Goal: Download file/media

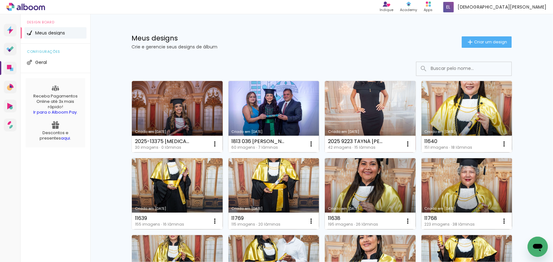
click at [154, 91] on link "Criado em [DATE]" at bounding box center [177, 117] width 91 height 72
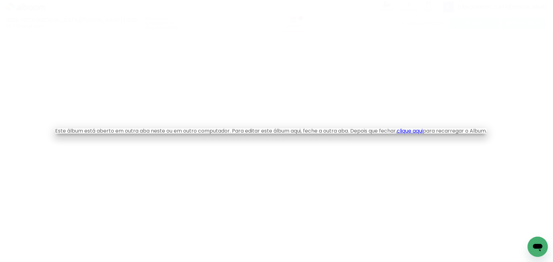
click at [418, 130] on link "clique aqui" at bounding box center [410, 130] width 26 height 7
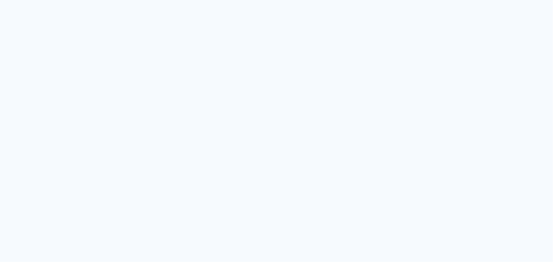
type input "Todas as fotos"
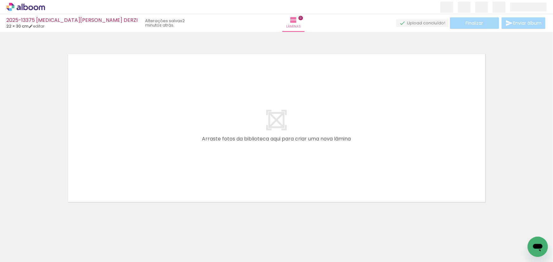
drag, startPoint x: 108, startPoint y: 242, endPoint x: 259, endPoint y: 169, distance: 168.5
click at [249, 174] on quentale-workspace at bounding box center [276, 131] width 553 height 262
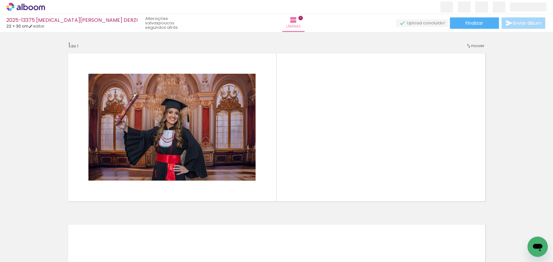
scroll to position [0, 565]
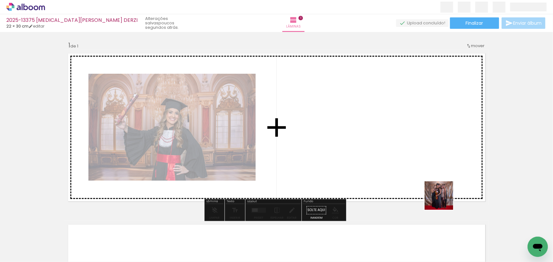
drag, startPoint x: 456, startPoint y: 235, endPoint x: 414, endPoint y: 152, distance: 92.9
click at [414, 152] on quentale-workspace at bounding box center [276, 131] width 553 height 262
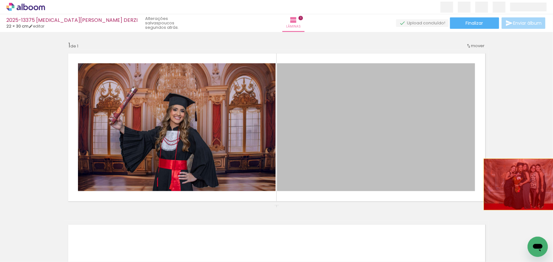
drag, startPoint x: 371, startPoint y: 183, endPoint x: 521, endPoint y: 184, distance: 150.2
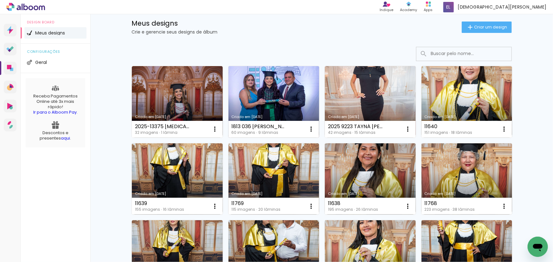
scroll to position [29, 0]
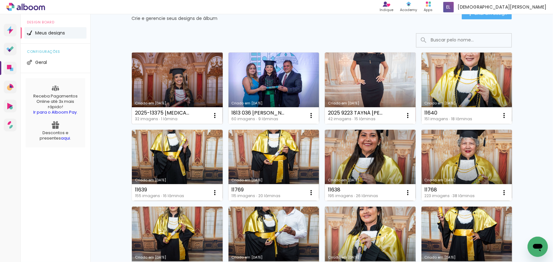
click at [175, 79] on link "Criado em [DATE]" at bounding box center [177, 89] width 91 height 72
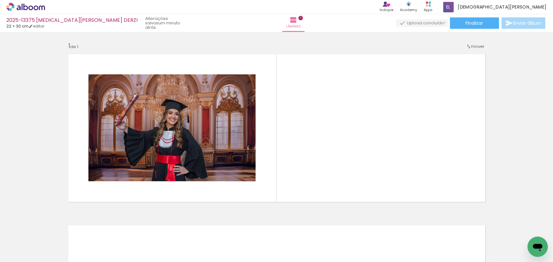
scroll to position [0, 636]
drag, startPoint x: 497, startPoint y: 241, endPoint x: 486, endPoint y: 248, distance: 13.4
click at [486, 247] on div at bounding box center [491, 241] width 31 height 12
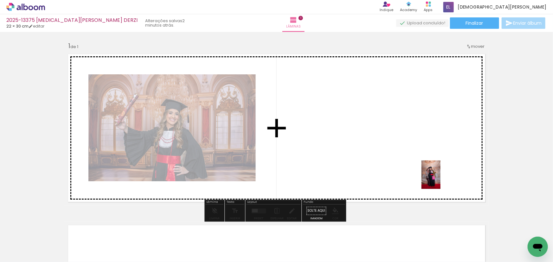
drag, startPoint x: 463, startPoint y: 248, endPoint x: 431, endPoint y: 158, distance: 95.8
click at [431, 161] on quentale-workspace at bounding box center [276, 131] width 553 height 262
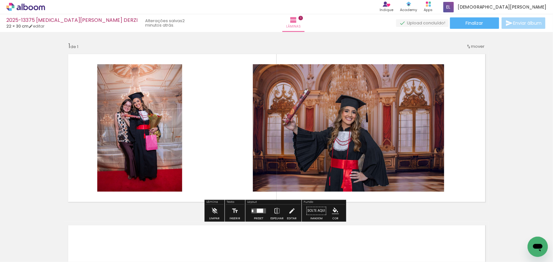
click at [263, 207] on div at bounding box center [258, 211] width 17 height 13
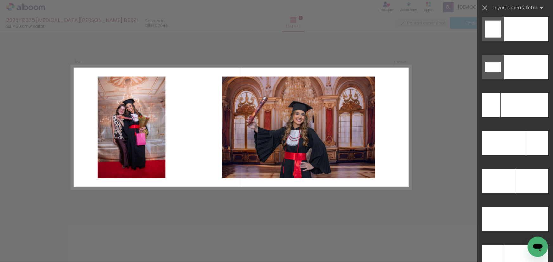
scroll to position [2838, 0]
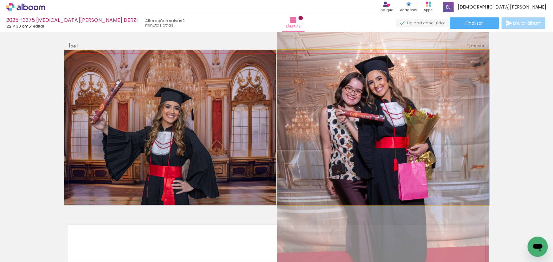
drag, startPoint x: 335, startPoint y: 140, endPoint x: 337, endPoint y: 157, distance: 17.6
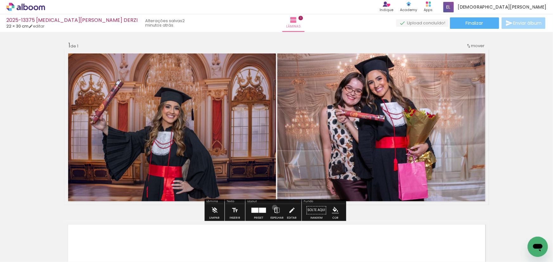
click at [273, 208] on iron-icon at bounding box center [276, 210] width 7 height 13
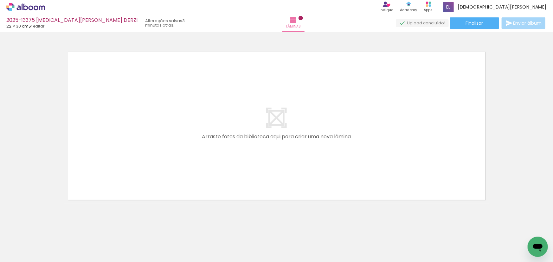
scroll to position [176, 0]
drag, startPoint x: 65, startPoint y: 246, endPoint x: 124, endPoint y: 187, distance: 83.1
click at [124, 187] on quentale-workspace at bounding box center [276, 131] width 553 height 262
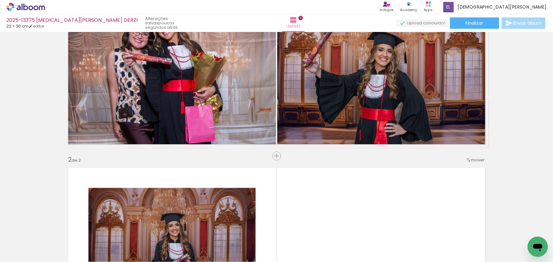
scroll to position [57, 0]
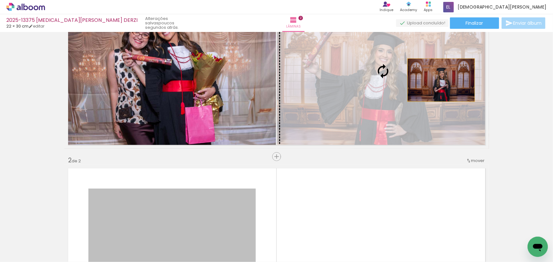
drag, startPoint x: 219, startPoint y: 212, endPoint x: 439, endPoint y: 80, distance: 256.8
click at [439, 80] on div "Inserir lâmina 1 de 2 Inserir lâmina 2 de 2" at bounding box center [276, 234] width 553 height 514
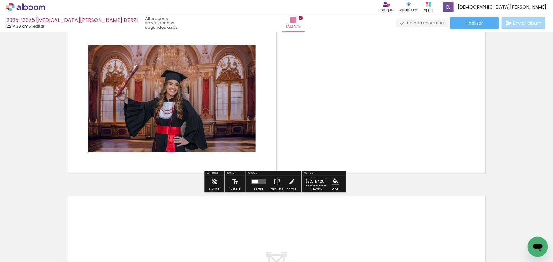
scroll to position [201, 0]
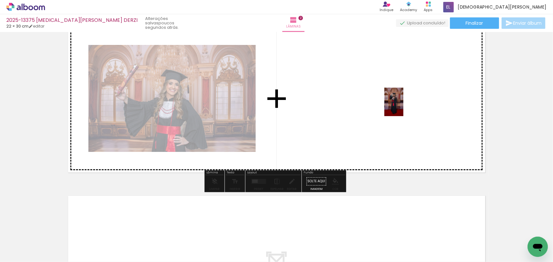
drag, startPoint x: 136, startPoint y: 249, endPoint x: 404, endPoint y: 106, distance: 303.7
click at [404, 106] on quentale-workspace at bounding box center [276, 131] width 553 height 262
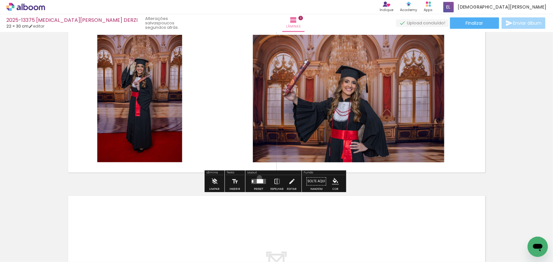
click at [258, 178] on div at bounding box center [258, 182] width 17 height 13
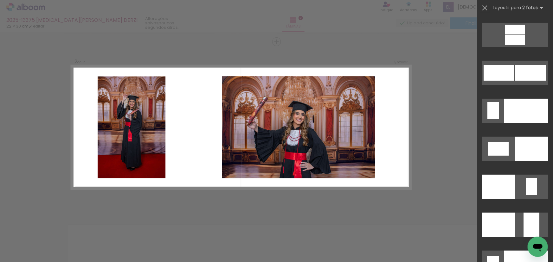
scroll to position [2561, 0]
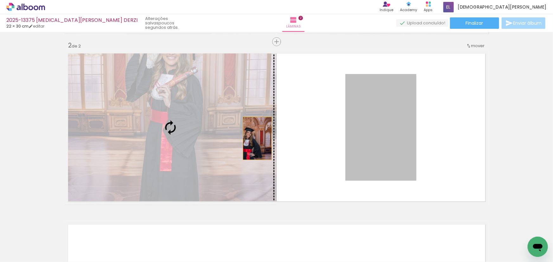
drag, startPoint x: 375, startPoint y: 152, endPoint x: 201, endPoint y: 130, distance: 175.6
click at [0, 0] on slot at bounding box center [0, 0] width 0 height 0
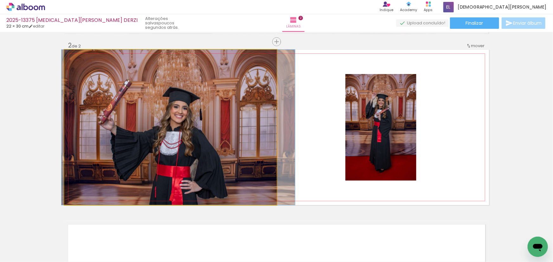
drag, startPoint x: 177, startPoint y: 153, endPoint x: 183, endPoint y: 148, distance: 7.9
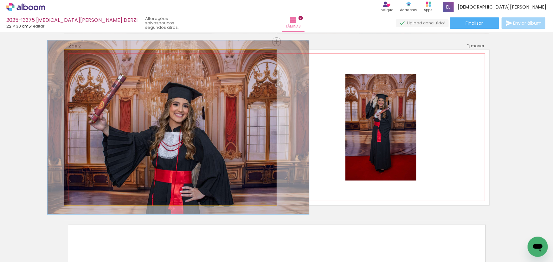
drag, startPoint x: 78, startPoint y: 58, endPoint x: 80, endPoint y: 62, distance: 5.4
type paper-slider "112"
click at [80, 62] on quentale-photo at bounding box center [170, 128] width 212 height 156
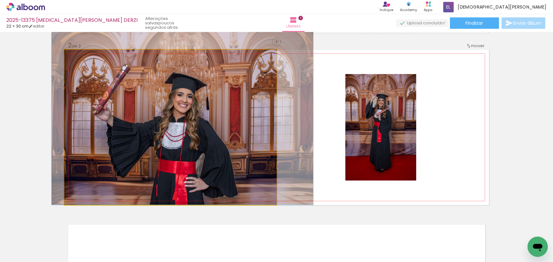
drag, startPoint x: 162, startPoint y: 145, endPoint x: 165, endPoint y: 132, distance: 13.4
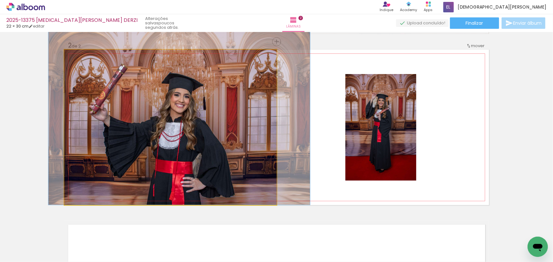
drag, startPoint x: 193, startPoint y: 137, endPoint x: 190, endPoint y: 134, distance: 3.8
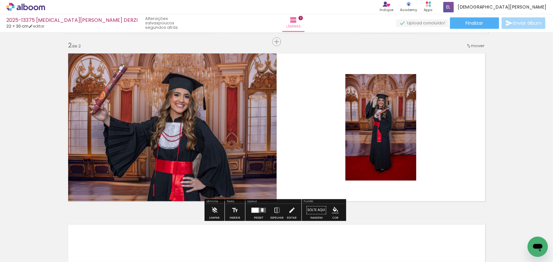
click at [292, 211] on iron-icon at bounding box center [291, 210] width 7 height 13
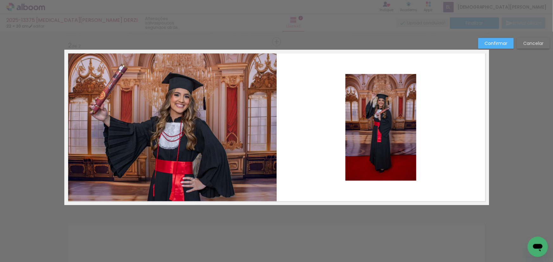
click at [346, 171] on quentale-photo at bounding box center [380, 127] width 71 height 107
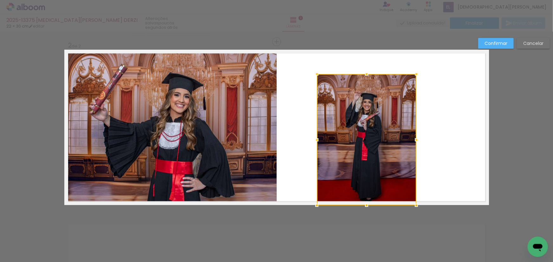
drag, startPoint x: 342, startPoint y: 180, endPoint x: 314, endPoint y: 203, distance: 36.3
click at [314, 203] on div at bounding box center [316, 205] width 13 height 13
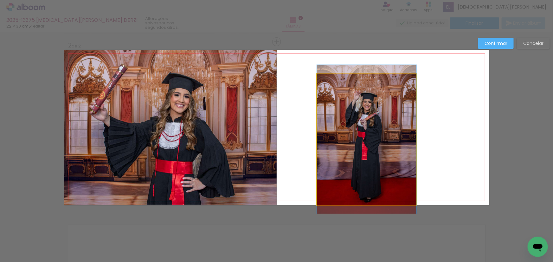
click at [355, 150] on quentale-photo at bounding box center [366, 139] width 99 height 131
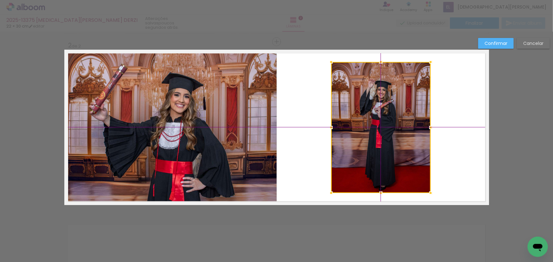
drag, startPoint x: 364, startPoint y: 148, endPoint x: 374, endPoint y: 140, distance: 12.8
click at [374, 140] on div at bounding box center [380, 127] width 99 height 131
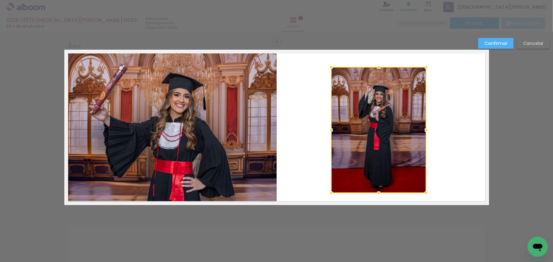
click at [428, 65] on div at bounding box center [426, 67] width 13 height 13
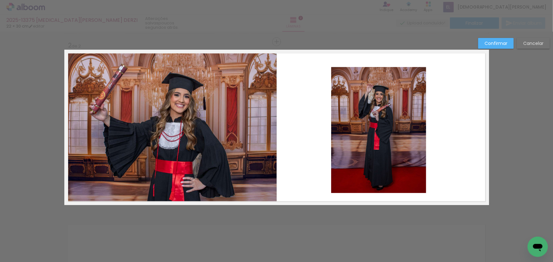
click at [393, 130] on quentale-photo at bounding box center [378, 130] width 95 height 126
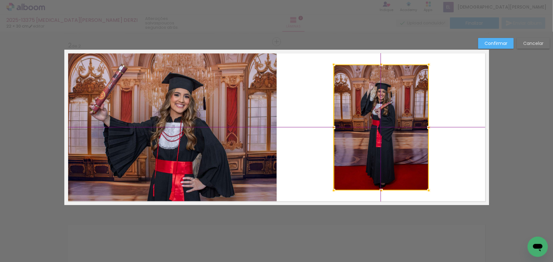
click at [382, 131] on div at bounding box center [381, 128] width 95 height 126
click at [490, 47] on paper-button "Confirmar" at bounding box center [495, 43] width 35 height 11
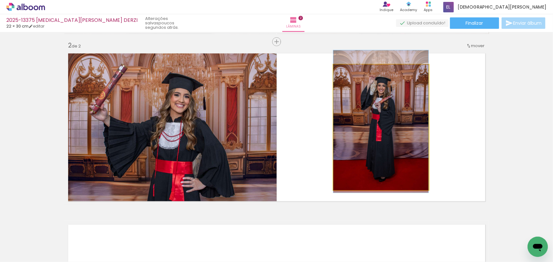
drag, startPoint x: 396, startPoint y: 140, endPoint x: 399, endPoint y: 134, distance: 6.7
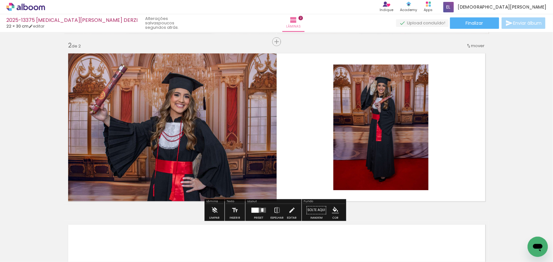
click at [0, 0] on paper-item at bounding box center [0, 0] width 0 height 0
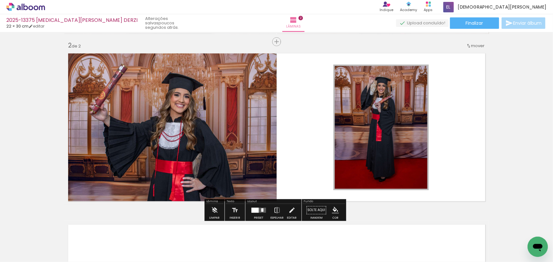
click at [0, 0] on iron-icon "color picker" at bounding box center [0, 0] width 0 height 0
click at [0, 0] on paper-item "#ffffff" at bounding box center [0, 0] width 0 height 0
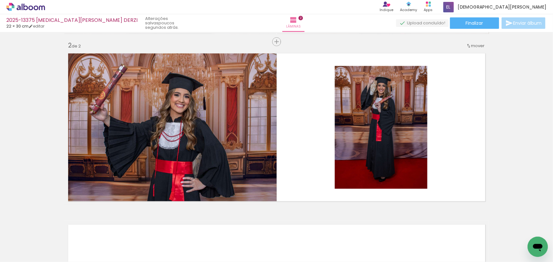
scroll to position [0, 636]
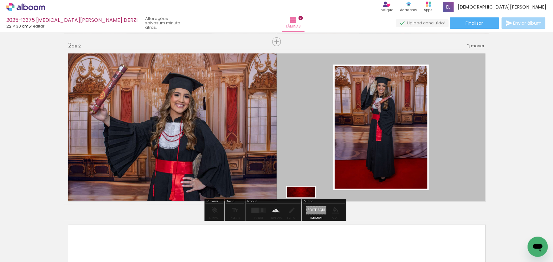
drag, startPoint x: 520, startPoint y: 244, endPoint x: 308, endPoint y: 209, distance: 214.8
click at [308, 209] on quentale-workspace at bounding box center [276, 131] width 553 height 262
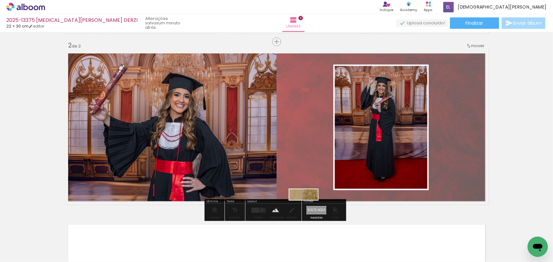
drag, startPoint x: 491, startPoint y: 245, endPoint x: 310, endPoint y: 211, distance: 184.5
click at [310, 211] on quentale-workspace at bounding box center [276, 131] width 553 height 262
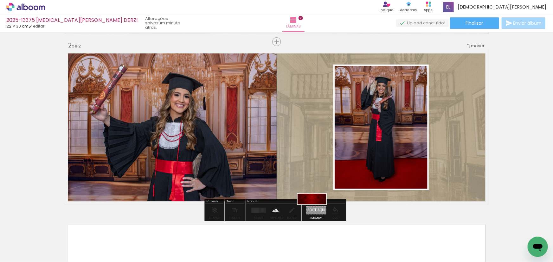
drag, startPoint x: 514, startPoint y: 245, endPoint x: 316, endPoint y: 213, distance: 200.6
click at [316, 213] on quentale-workspace at bounding box center [276, 131] width 553 height 262
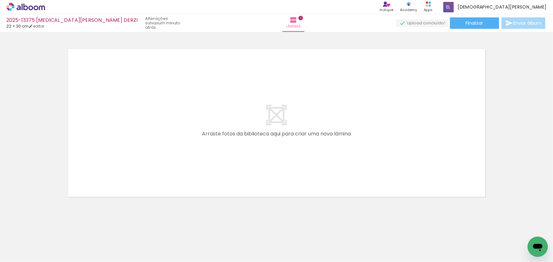
scroll to position [348, 0]
drag, startPoint x: 174, startPoint y: 250, endPoint x: 152, endPoint y: 178, distance: 75.5
click at [152, 184] on quentale-workspace at bounding box center [276, 131] width 553 height 262
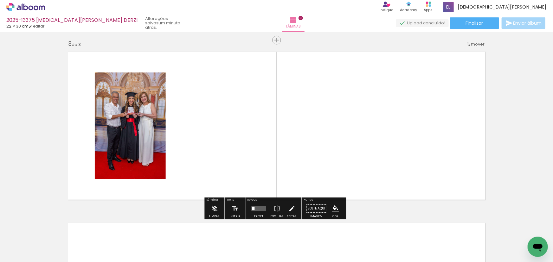
scroll to position [343, 0]
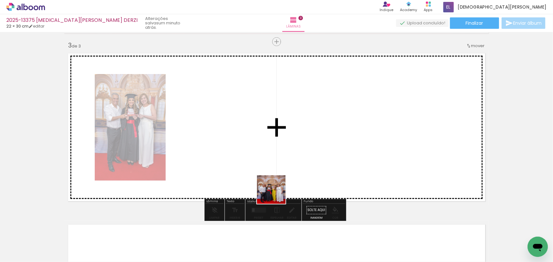
drag, startPoint x: 203, startPoint y: 248, endPoint x: 361, endPoint y: 130, distance: 197.3
click at [360, 131] on quentale-workspace at bounding box center [276, 131] width 553 height 262
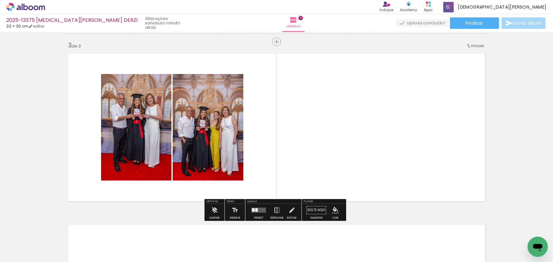
click at [260, 215] on div at bounding box center [258, 210] width 17 height 13
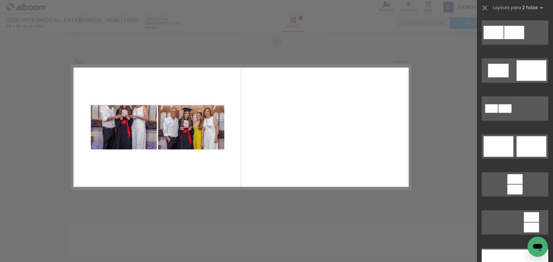
scroll to position [1814, 0]
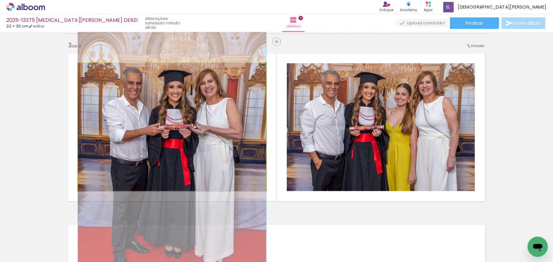
drag, startPoint x: 206, startPoint y: 124, endPoint x: 199, endPoint y: 155, distance: 32.4
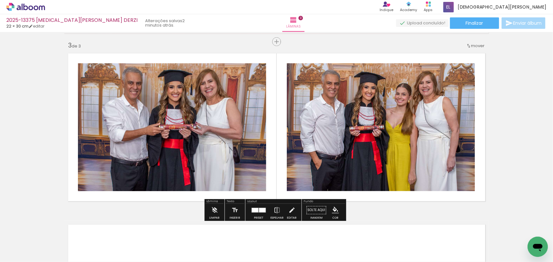
click at [144, 92] on paper-item at bounding box center [142, 94] width 11 height 4
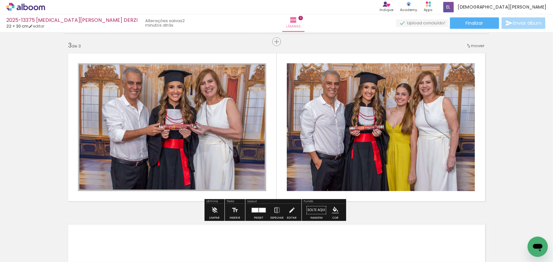
click at [140, 107] on iron-icon "color picker" at bounding box center [143, 110] width 8 height 6
click at [145, 56] on paper-item "#ffffff" at bounding box center [146, 56] width 6 height 6
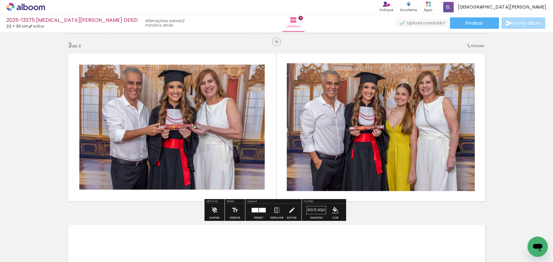
click at [350, 92] on paper-item at bounding box center [350, 94] width 11 height 4
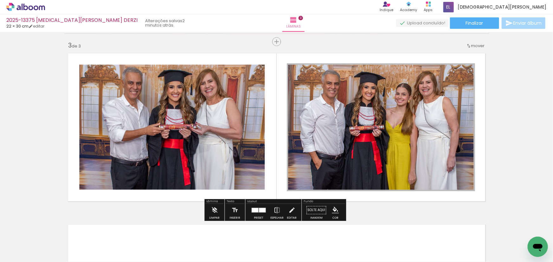
click at [0, 0] on iron-icon "color picker" at bounding box center [0, 0] width 0 height 0
click at [0, 0] on paper-item "#ffffff" at bounding box center [0, 0] width 0 height 0
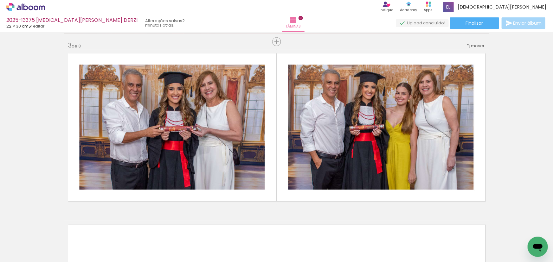
scroll to position [0, 636]
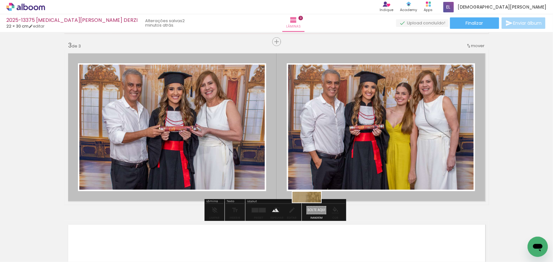
drag, startPoint x: 503, startPoint y: 244, endPoint x: 311, endPoint y: 211, distance: 194.8
click at [311, 211] on quentale-workspace at bounding box center [276, 131] width 553 height 262
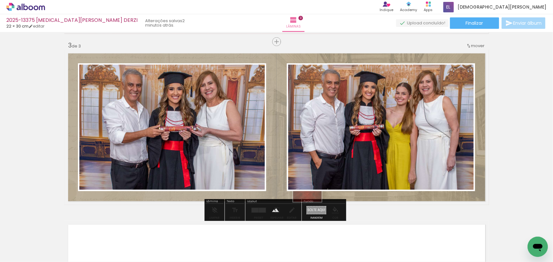
drag, startPoint x: 521, startPoint y: 244, endPoint x: 312, endPoint y: 210, distance: 211.5
click at [312, 210] on quentale-workspace at bounding box center [276, 131] width 553 height 262
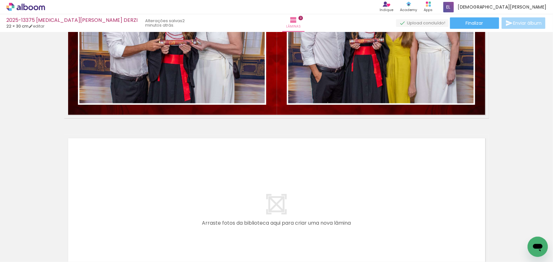
scroll to position [0, 54]
drag, startPoint x: 189, startPoint y: 247, endPoint x: 177, endPoint y: 194, distance: 55.1
click at [177, 194] on quentale-workspace at bounding box center [276, 131] width 553 height 262
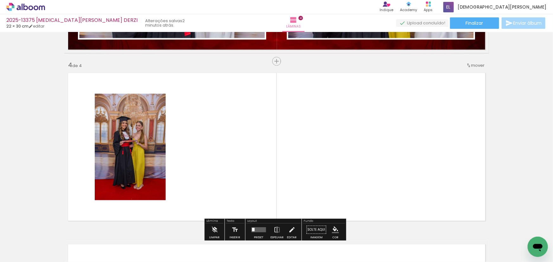
scroll to position [515, 0]
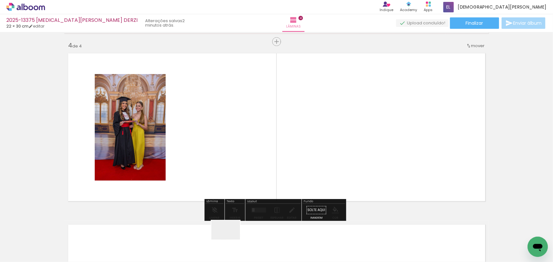
drag, startPoint x: 230, startPoint y: 240, endPoint x: 369, endPoint y: 135, distance: 173.9
click at [369, 135] on quentale-workspace at bounding box center [276, 131] width 553 height 262
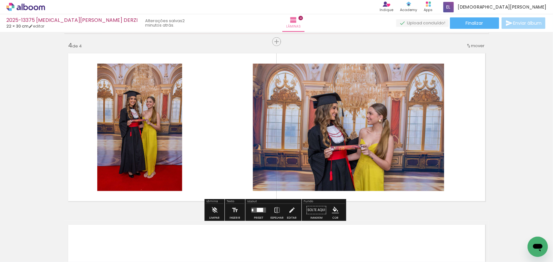
click at [260, 206] on div at bounding box center [258, 210] width 17 height 13
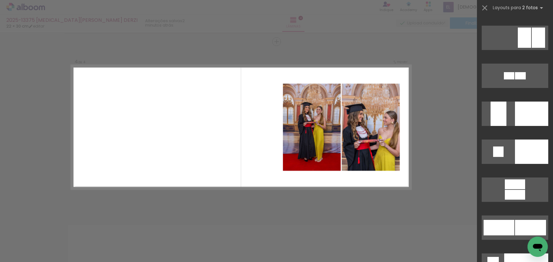
scroll to position [2390, 0]
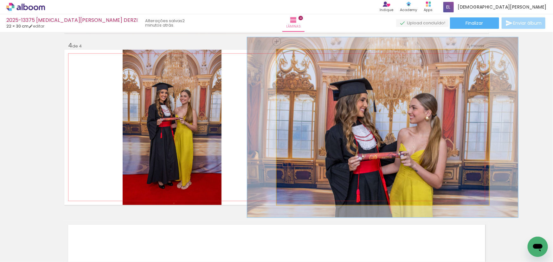
drag, startPoint x: 289, startPoint y: 57, endPoint x: 291, endPoint y: 63, distance: 6.1
type paper-slider "116"
click at [291, 63] on quentale-photo at bounding box center [383, 128] width 212 height 156
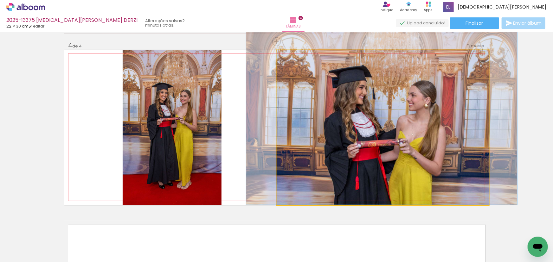
drag, startPoint x: 384, startPoint y: 165, endPoint x: 383, endPoint y: 144, distance: 21.9
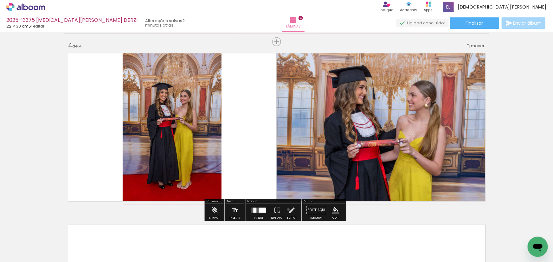
drag, startPoint x: 287, startPoint y: 210, endPoint x: 260, endPoint y: 203, distance: 27.4
click at [288, 210] on iron-icon at bounding box center [291, 210] width 7 height 13
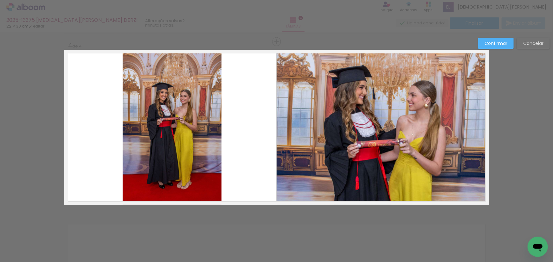
click at [195, 152] on quentale-photo at bounding box center [172, 128] width 99 height 156
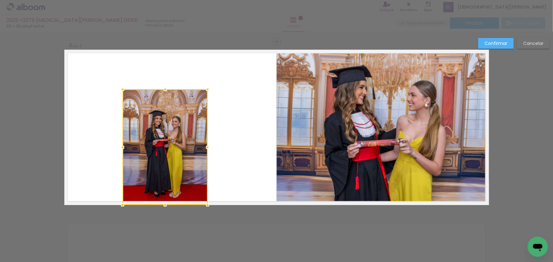
drag, startPoint x: 220, startPoint y: 48, endPoint x: 207, endPoint y: 87, distance: 40.5
click at [207, 87] on div at bounding box center [207, 89] width 13 height 13
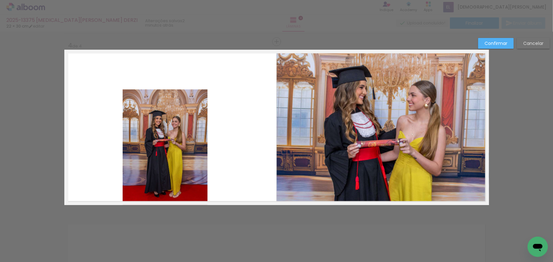
click at [156, 128] on quentale-photo at bounding box center [165, 148] width 85 height 116
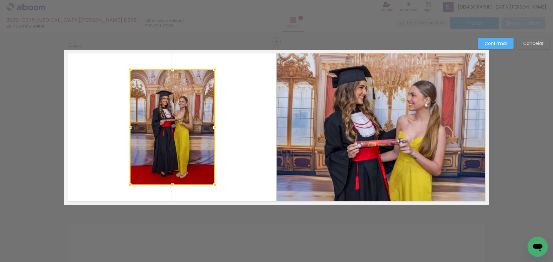
drag, startPoint x: 156, startPoint y: 153, endPoint x: 157, endPoint y: 140, distance: 12.4
click at [157, 140] on div at bounding box center [172, 128] width 85 height 116
click at [0, 0] on slot "Confirmar" at bounding box center [0, 0] width 0 height 0
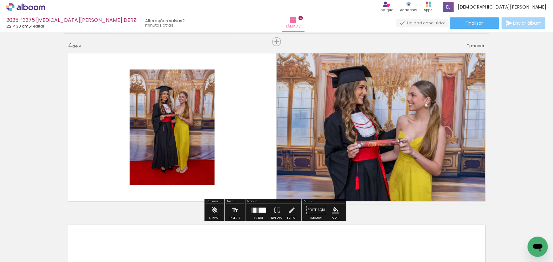
click at [190, 99] on paper-item at bounding box center [193, 100] width 11 height 4
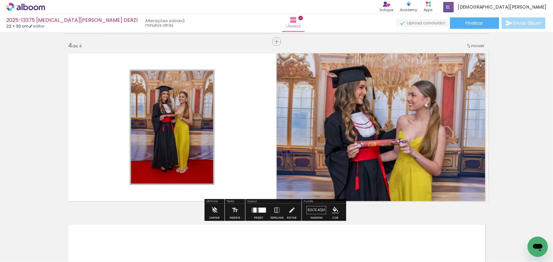
click at [191, 115] on iron-icon "color picker" at bounding box center [195, 117] width 8 height 6
click at [196, 61] on paper-item "#ffffff" at bounding box center [198, 62] width 6 height 6
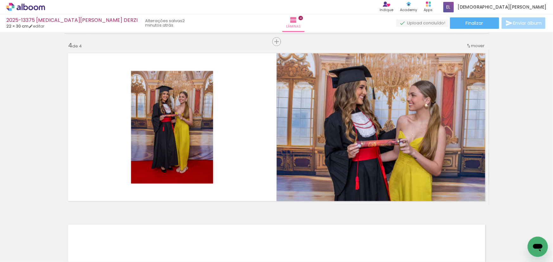
scroll to position [0, 636]
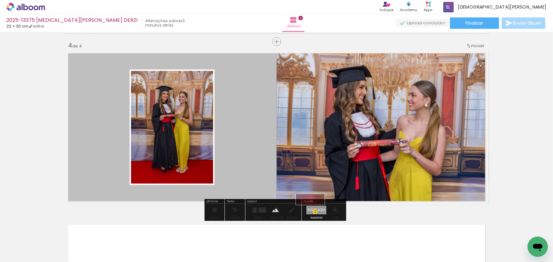
drag, startPoint x: 528, startPoint y: 242, endPoint x: 315, endPoint y: 213, distance: 214.8
click at [315, 213] on quentale-workspace at bounding box center [276, 131] width 553 height 262
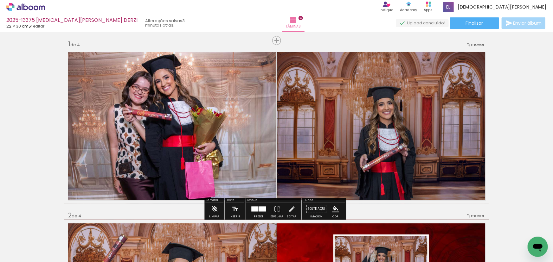
scroll to position [0, 0]
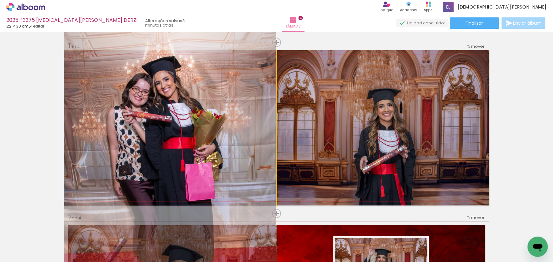
click at [220, 124] on quentale-photo at bounding box center [170, 128] width 212 height 156
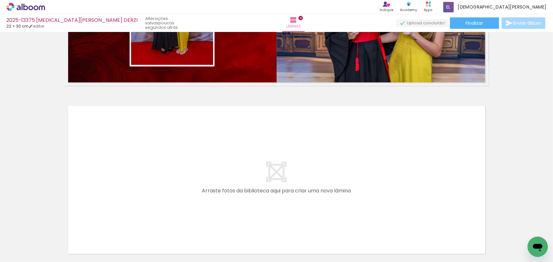
scroll to position [0, 127]
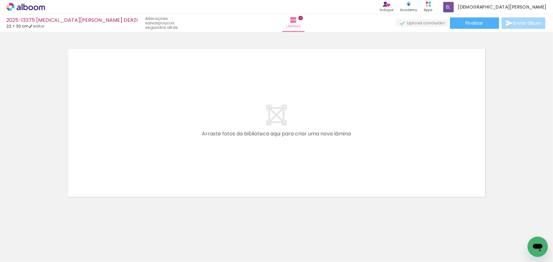
drag, startPoint x: 184, startPoint y: 246, endPoint x: 176, endPoint y: 145, distance: 101.4
click at [177, 158] on quentale-workspace at bounding box center [276, 131] width 553 height 262
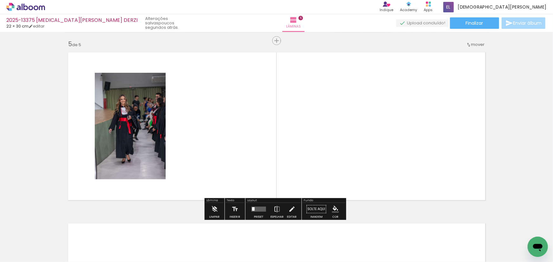
scroll to position [686, 0]
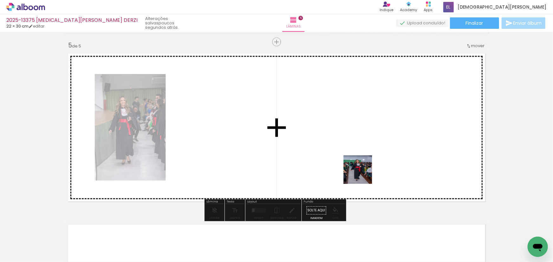
drag, startPoint x: 214, startPoint y: 249, endPoint x: 397, endPoint y: 145, distance: 211.1
click at [395, 148] on quentale-workspace at bounding box center [276, 131] width 553 height 262
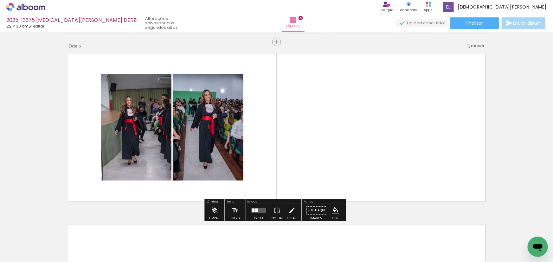
click at [256, 206] on div at bounding box center [258, 210] width 17 height 13
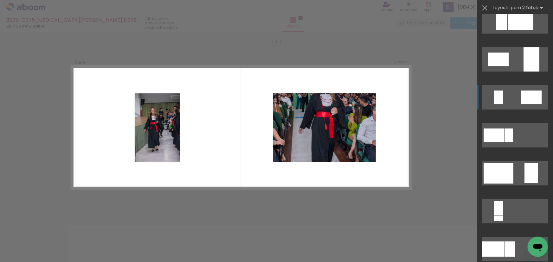
scroll to position [1123, 0]
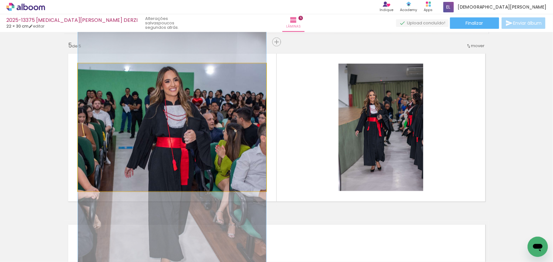
drag, startPoint x: 85, startPoint y: 117, endPoint x: 80, endPoint y: 156, distance: 39.5
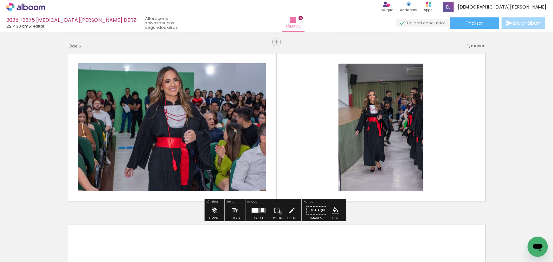
click at [279, 213] on paper-button "Espelhar" at bounding box center [277, 212] width 16 height 16
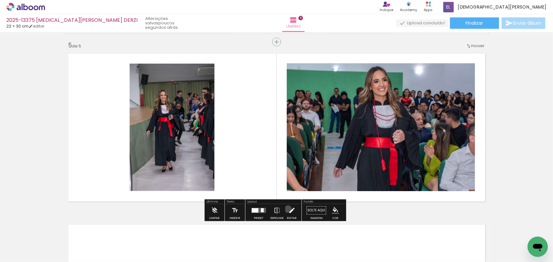
click at [288, 209] on iron-icon at bounding box center [291, 210] width 7 height 13
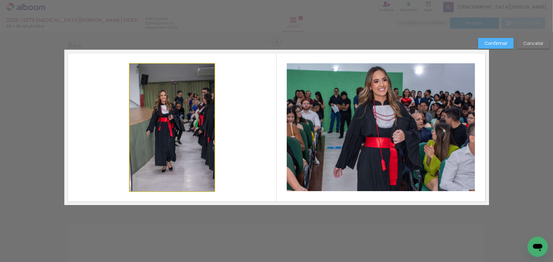
click at [160, 149] on quentale-photo at bounding box center [172, 128] width 85 height 128
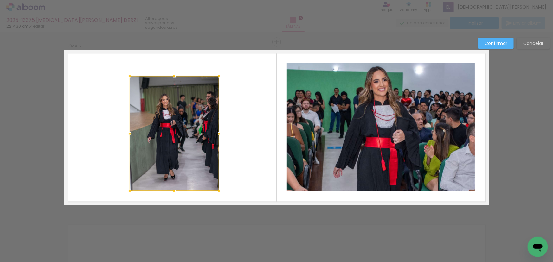
drag, startPoint x: 211, startPoint y: 64, endPoint x: 222, endPoint y: 69, distance: 11.8
click at [222, 69] on album-spread "5 de 5" at bounding box center [276, 128] width 425 height 156
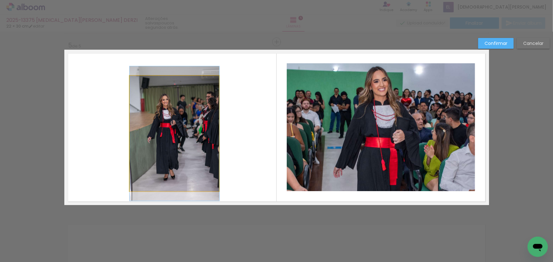
click at [188, 120] on quentale-photo at bounding box center [175, 134] width 90 height 116
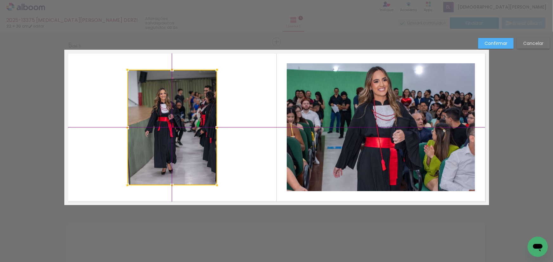
drag, startPoint x: 179, startPoint y: 144, endPoint x: 178, endPoint y: 141, distance: 3.5
click at [178, 141] on div at bounding box center [172, 128] width 90 height 116
click at [482, 46] on paper-button "Confirmar" at bounding box center [495, 43] width 35 height 11
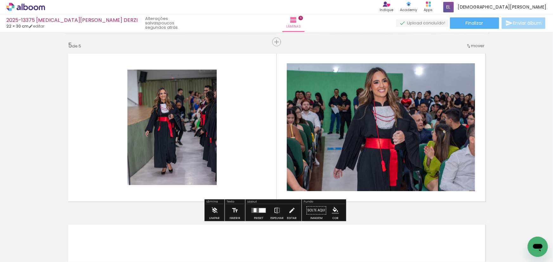
click at [191, 100] on paper-item at bounding box center [191, 100] width 11 height 4
click at [191, 95] on paper-item at bounding box center [191, 95] width 11 height 4
click at [191, 114] on iron-icon "color picker" at bounding box center [192, 117] width 8 height 6
click at [193, 62] on paper-item "#ffffff" at bounding box center [193, 62] width 6 height 6
click at [349, 88] on paper-item at bounding box center [350, 89] width 11 height 4
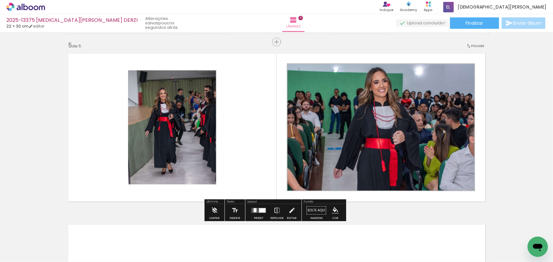
click at [0, 0] on paper-icon-button "color picker" at bounding box center [0, 0] width 0 height 0
click at [0, 0] on paper-item "#ffffff" at bounding box center [0, 0] width 0 height 0
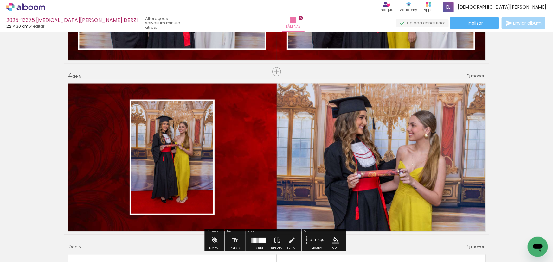
scroll to position [513, 0]
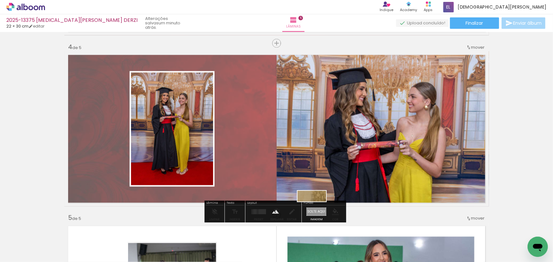
drag, startPoint x: 486, startPoint y: 240, endPoint x: 316, endPoint y: 210, distance: 172.5
click at [316, 210] on quentale-workspace at bounding box center [276, 131] width 553 height 262
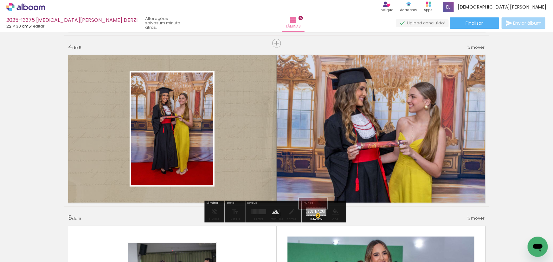
drag, startPoint x: 520, startPoint y: 245, endPoint x: 318, endPoint y: 217, distance: 203.6
click at [318, 217] on quentale-workspace at bounding box center [276, 131] width 553 height 262
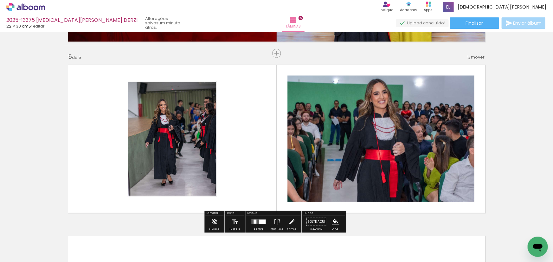
scroll to position [715, 0]
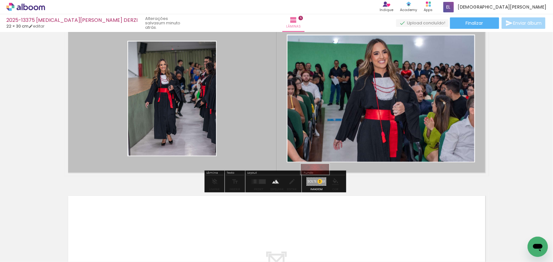
drag, startPoint x: 520, startPoint y: 245, endPoint x: 320, endPoint y: 183, distance: 209.2
click at [320, 183] on quentale-workspace at bounding box center [276, 131] width 553 height 262
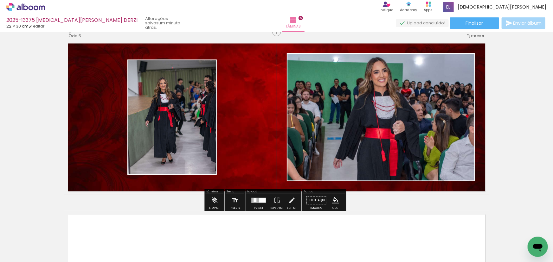
scroll to position [686, 0]
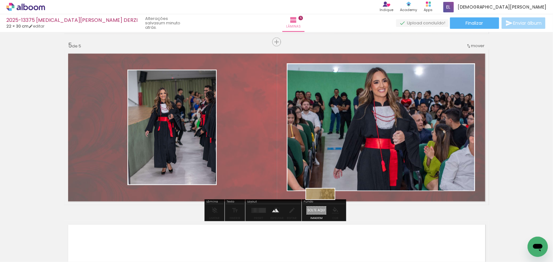
drag, startPoint x: 497, startPoint y: 244, endPoint x: 322, endPoint y: 210, distance: 177.9
click at [323, 209] on quentale-workspace at bounding box center [276, 131] width 553 height 262
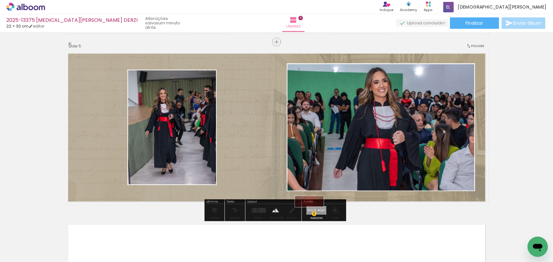
drag, startPoint x: 521, startPoint y: 246, endPoint x: 314, endPoint y: 215, distance: 208.9
click at [314, 215] on quentale-workspace at bounding box center [276, 131] width 553 height 262
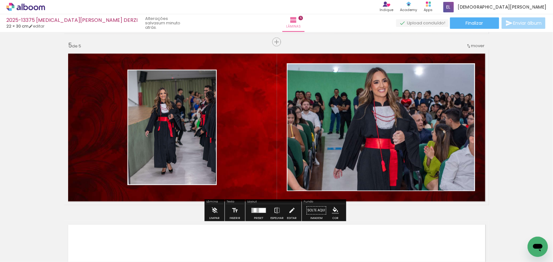
click at [272, 160] on quentale-layouter at bounding box center [276, 128] width 425 height 156
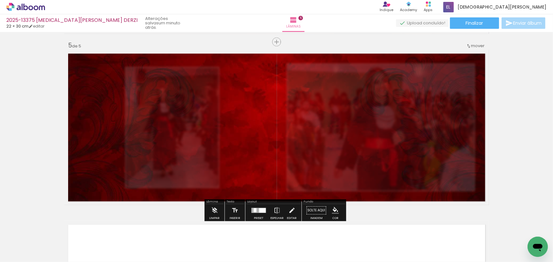
type paper-slider "60"
click at [146, 66] on div at bounding box center [145, 66] width 25 height 10
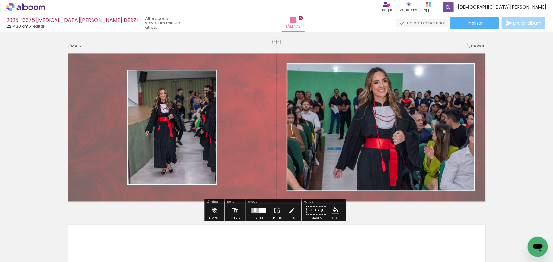
click at [337, 207] on paper-menu-button "#ffebee #ffcdd2 #ef9a9a #e57373 #ef5350 #f44336 #e53935 #d32f2f #c62828 #b71c1c…" at bounding box center [335, 211] width 12 height 12
click at [335, 208] on iron-icon "color picker" at bounding box center [335, 210] width 7 height 7
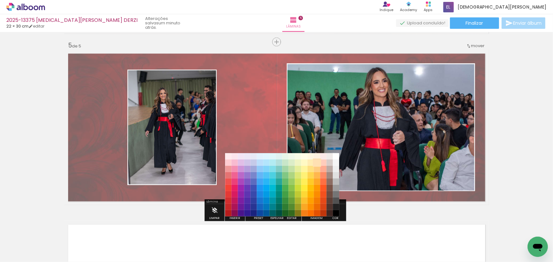
click at [316, 162] on paper-item "#ffe0b2" at bounding box center [317, 162] width 6 height 6
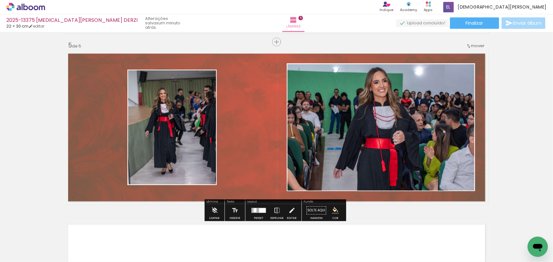
click at [250, 151] on quentale-layouter at bounding box center [276, 128] width 425 height 156
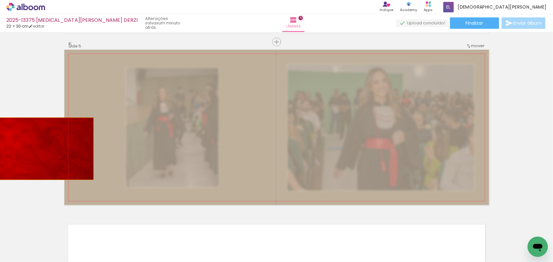
drag, startPoint x: 243, startPoint y: 152, endPoint x: 3, endPoint y: 146, distance: 239.6
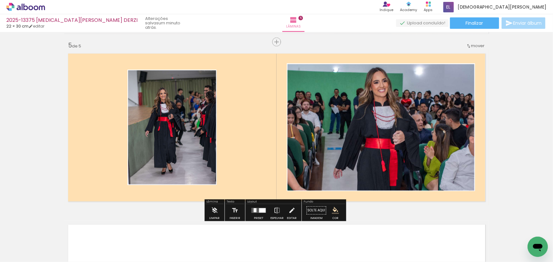
click at [333, 206] on paper-menu-button "#ffebee #ffcdd2 #ef9a9a #e57373 #ef5350 #f44336 #e53935 #d32f2f #c62828 #b71c1c…" at bounding box center [335, 211] width 12 height 12
click at [332, 210] on iron-icon "color picker" at bounding box center [335, 210] width 7 height 7
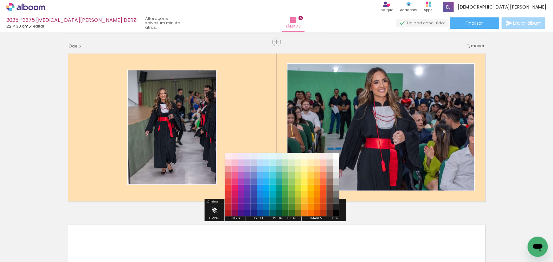
click at [335, 211] on paper-item "#000000" at bounding box center [336, 213] width 6 height 6
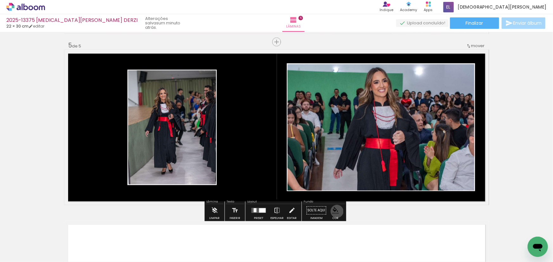
click at [335, 211] on iron-icon "color picker" at bounding box center [335, 210] width 7 height 7
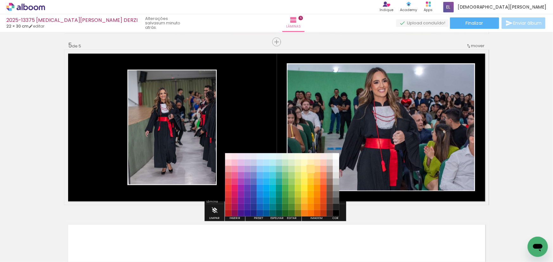
click at [307, 166] on paper-item "#ffe082" at bounding box center [310, 169] width 6 height 6
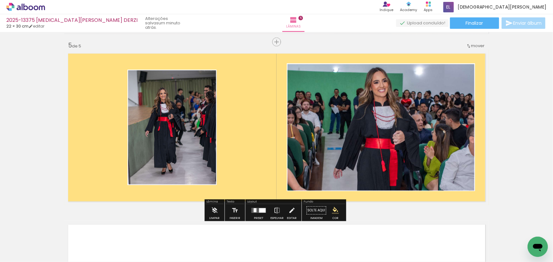
click at [334, 209] on iron-icon "color picker" at bounding box center [335, 210] width 7 height 7
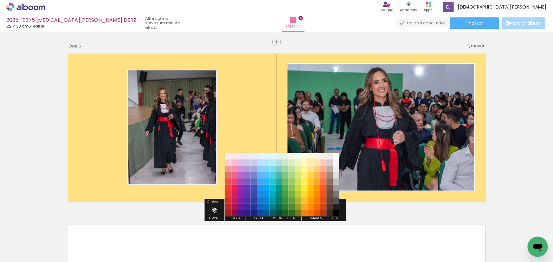
click at [310, 160] on paper-item "#ffecb3" at bounding box center [310, 162] width 6 height 6
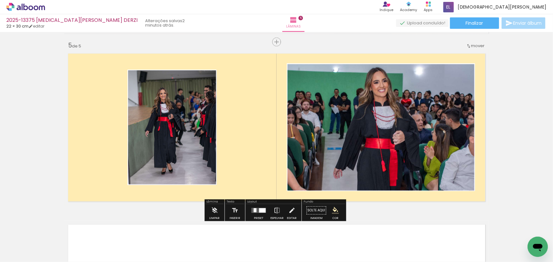
click at [332, 209] on iron-icon "color picker" at bounding box center [335, 210] width 7 height 7
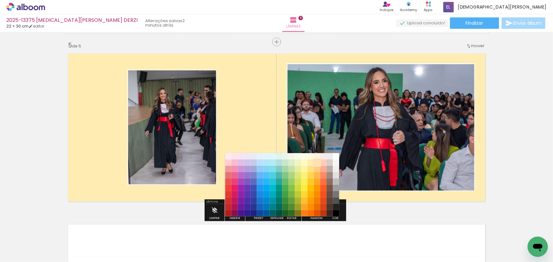
click at [316, 160] on paper-item "#ffe0b2" at bounding box center [317, 162] width 6 height 6
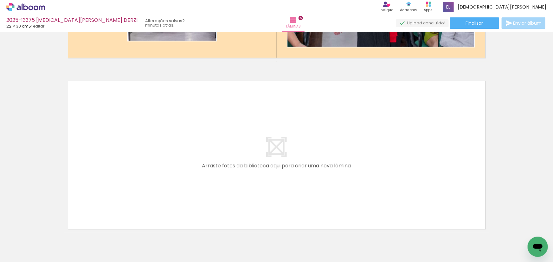
scroll to position [0, 125]
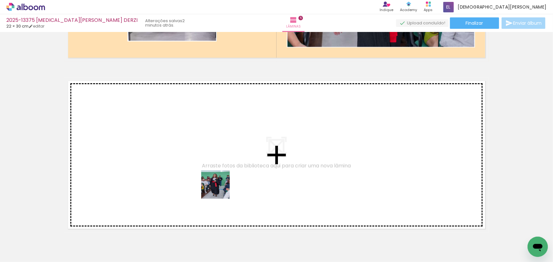
drag, startPoint x: 251, startPoint y: 234, endPoint x: 212, endPoint y: 176, distance: 71.0
click at [212, 176] on quentale-workspace at bounding box center [276, 131] width 553 height 262
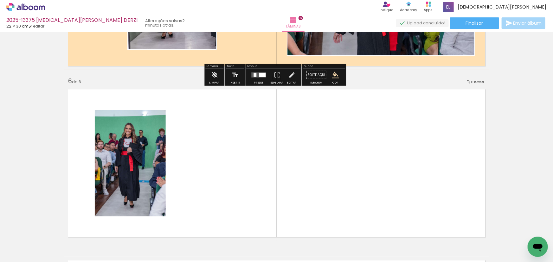
scroll to position [829, 0]
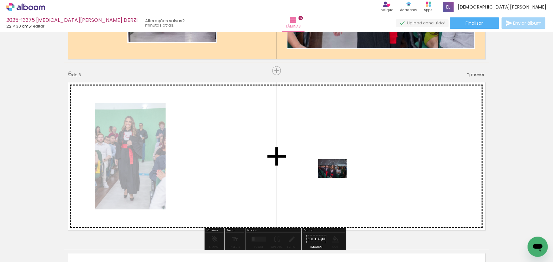
drag, startPoint x: 300, startPoint y: 242, endPoint x: 338, endPoint y: 177, distance: 75.7
click at [338, 177] on quentale-workspace at bounding box center [276, 131] width 553 height 262
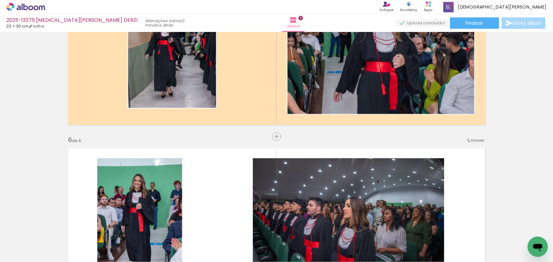
scroll to position [742, 0]
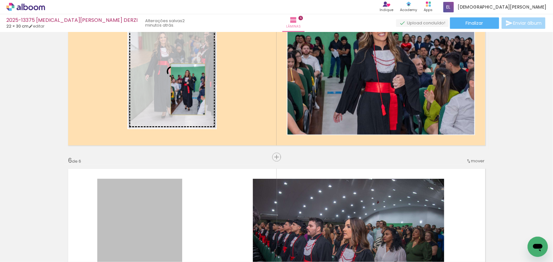
drag, startPoint x: 169, startPoint y: 210, endPoint x: 186, endPoint y: 89, distance: 121.9
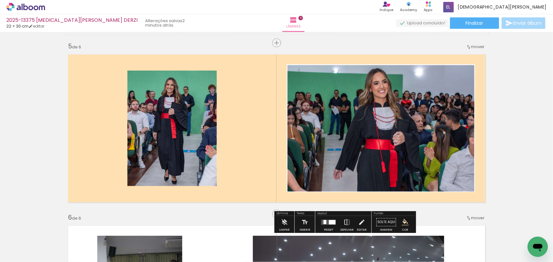
scroll to position [685, 0]
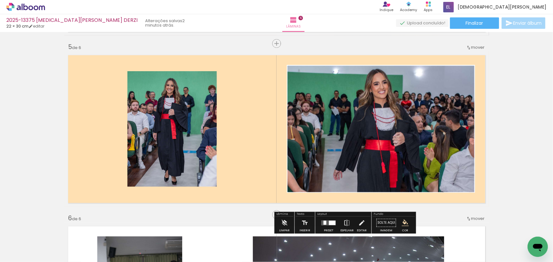
click at [187, 96] on paper-item at bounding box center [191, 97] width 11 height 4
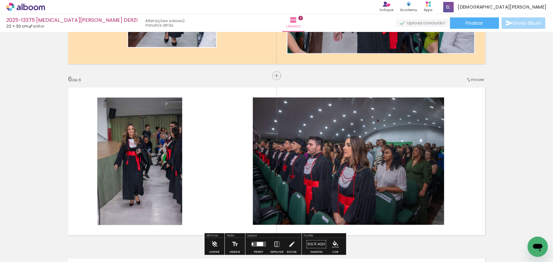
scroll to position [771, 0]
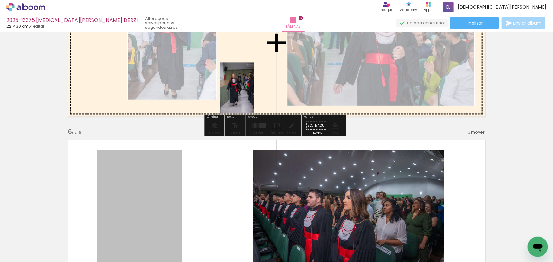
drag, startPoint x: 166, startPoint y: 171, endPoint x: 234, endPoint y: 88, distance: 107.6
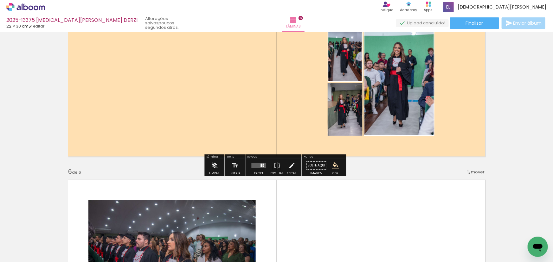
scroll to position [713, 0]
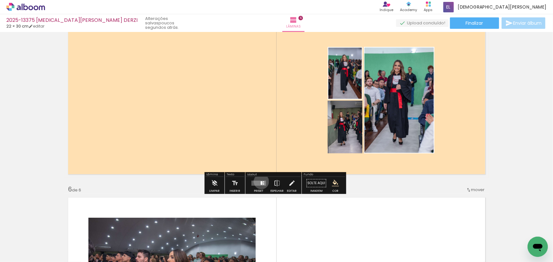
click at [260, 182] on div at bounding box center [261, 183] width 2 height 3
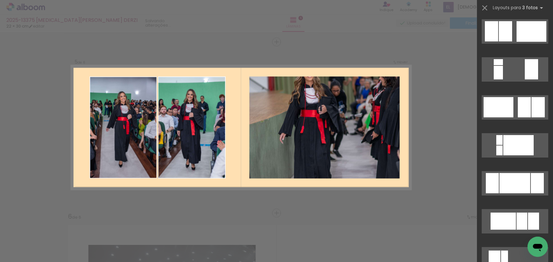
scroll to position [1296, 0]
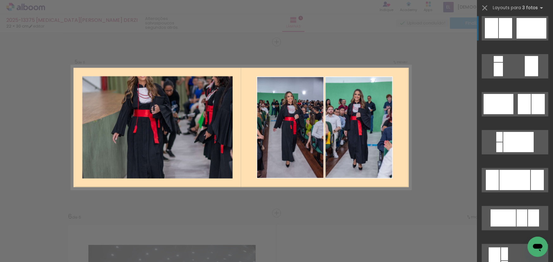
click at [513, 130] on quentale-layouter at bounding box center [515, 142] width 67 height 24
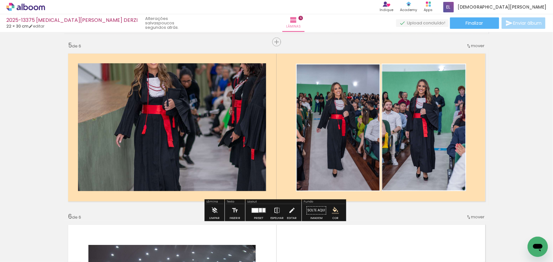
click at [275, 209] on iron-icon at bounding box center [276, 210] width 7 height 13
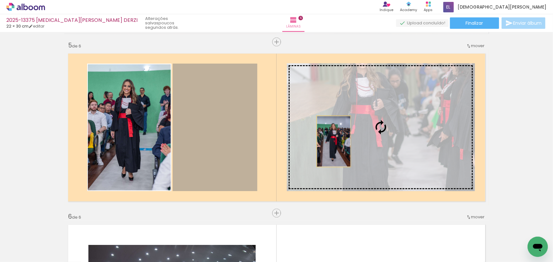
drag, startPoint x: 209, startPoint y: 126, endPoint x: 365, endPoint y: 146, distance: 157.1
click at [0, 0] on slot at bounding box center [0, 0] width 0 height 0
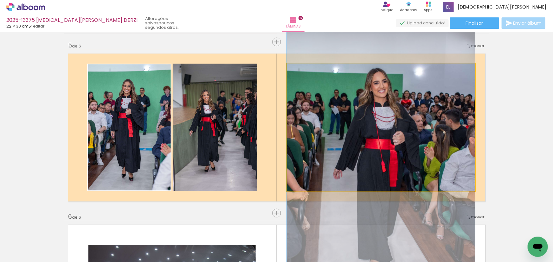
drag, startPoint x: 367, startPoint y: 119, endPoint x: 367, endPoint y: 160, distance: 40.9
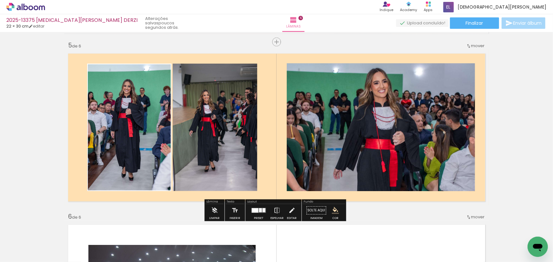
click at [347, 91] on paper-item at bounding box center [350, 89] width 11 height 4
click at [0, 0] on iron-icon "color picker" at bounding box center [0, 0] width 0 height 0
click at [0, 0] on paper-item "#ffffff" at bounding box center [0, 0] width 0 height 0
click at [0, 0] on paper-item "#f5f5f5" at bounding box center [0, 0] width 0 height 0
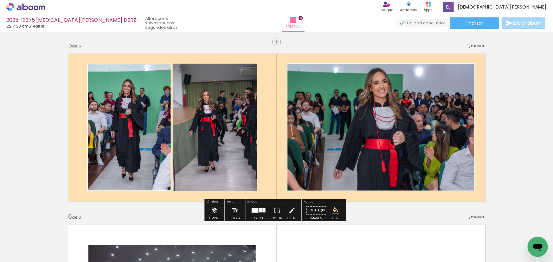
click at [0, 0] on iron-icon "color picker" at bounding box center [0, 0] width 0 height 0
click at [0, 0] on paper-item "#ffffff" at bounding box center [0, 0] width 0 height 0
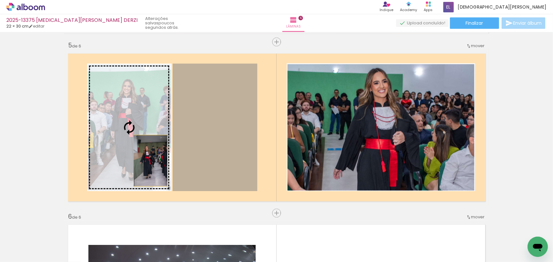
drag, startPoint x: 197, startPoint y: 163, endPoint x: 148, endPoint y: 161, distance: 48.5
click at [0, 0] on slot at bounding box center [0, 0] width 0 height 0
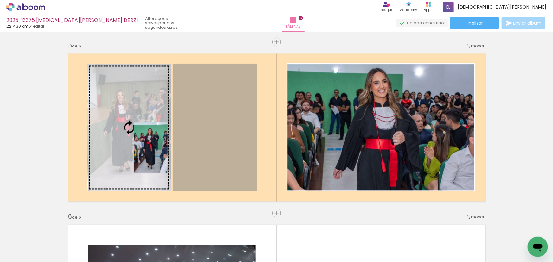
drag, startPoint x: 228, startPoint y: 163, endPoint x: 145, endPoint y: 146, distance: 84.2
click at [0, 0] on slot at bounding box center [0, 0] width 0 height 0
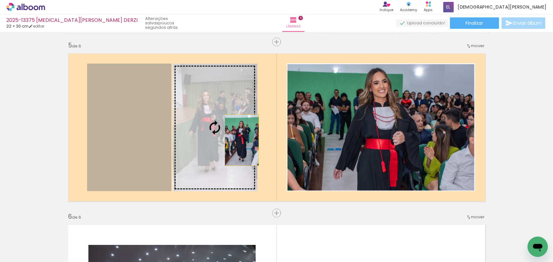
drag, startPoint x: 126, startPoint y: 136, endPoint x: 240, endPoint y: 140, distance: 113.2
click at [0, 0] on slot at bounding box center [0, 0] width 0 height 0
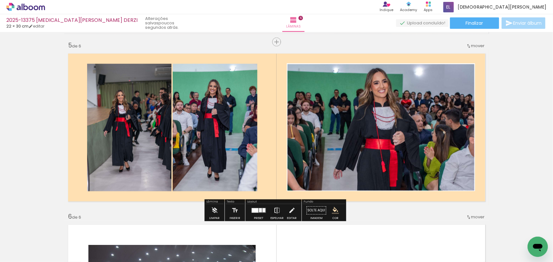
click at [273, 209] on iron-icon at bounding box center [276, 210] width 7 height 13
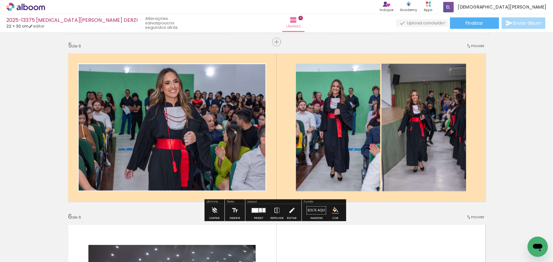
click at [293, 213] on iron-icon at bounding box center [291, 210] width 7 height 13
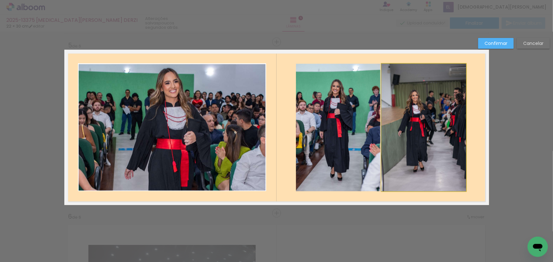
click at [446, 104] on quentale-photo at bounding box center [423, 128] width 85 height 128
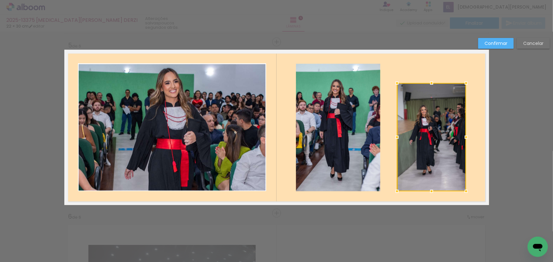
drag, startPoint x: 380, startPoint y: 62, endPoint x: 393, endPoint y: 79, distance: 21.4
click at [393, 79] on div at bounding box center [397, 83] width 13 height 13
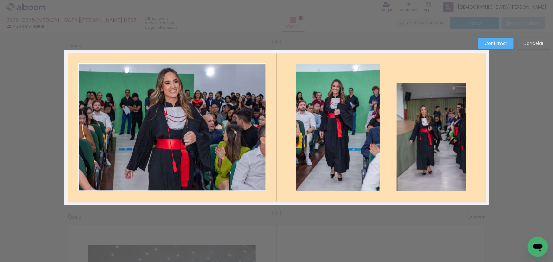
click at [418, 128] on quentale-photo at bounding box center [431, 137] width 69 height 108
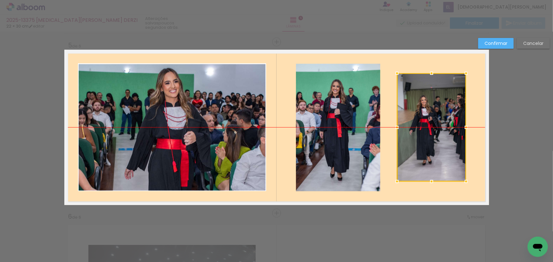
drag, startPoint x: 434, startPoint y: 134, endPoint x: 434, endPoint y: 127, distance: 7.0
click at [434, 127] on div at bounding box center [431, 127] width 69 height 108
click at [504, 40] on paper-button "Confirmar" at bounding box center [495, 43] width 35 height 11
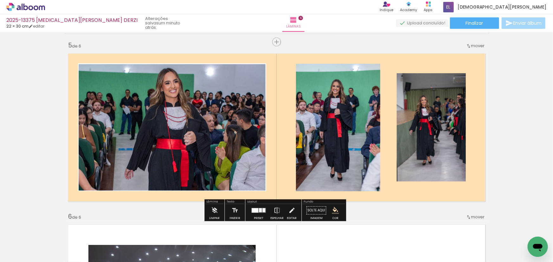
click at [359, 91] on paper-item at bounding box center [359, 89] width 11 height 4
click at [359, 109] on iron-icon "color picker" at bounding box center [361, 111] width 8 height 6
click at [362, 54] on paper-item "#ffffff" at bounding box center [364, 56] width 6 height 6
click at [361, 59] on paper-item "#ffffff" at bounding box center [364, 56] width 6 height 6
click at [361, 79] on paper-item "#bdbdbd" at bounding box center [364, 81] width 6 height 6
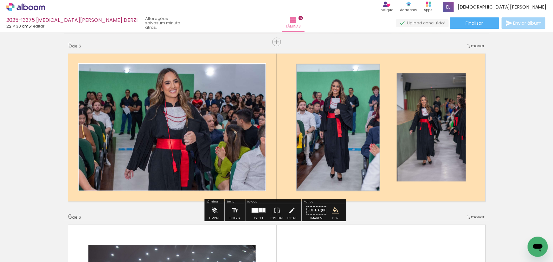
click at [358, 111] on iron-icon "color picker" at bounding box center [361, 111] width 8 height 6
click at [362, 54] on paper-item "#ffffff" at bounding box center [364, 56] width 6 height 6
click at [456, 98] on paper-item at bounding box center [461, 99] width 11 height 4
click at [0, 0] on iron-icon "color picker" at bounding box center [0, 0] width 0 height 0
click at [0, 0] on paper-item "#ffffff" at bounding box center [0, 0] width 0 height 0
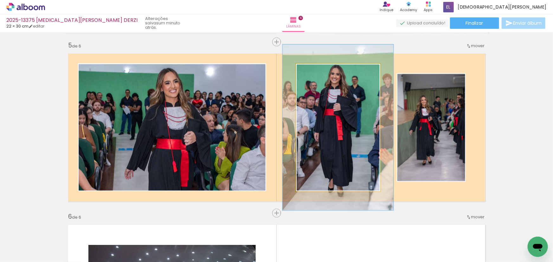
drag, startPoint x: 310, startPoint y: 72, endPoint x: 316, endPoint y: 81, distance: 11.6
click at [316, 81] on quentale-photo at bounding box center [338, 128] width 84 height 128
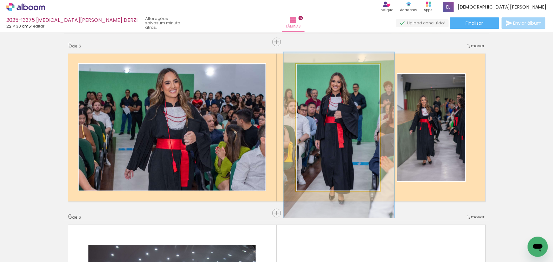
drag, startPoint x: 322, startPoint y: 108, endPoint x: 323, endPoint y: 115, distance: 7.3
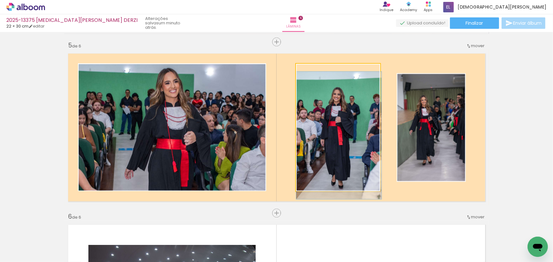
drag, startPoint x: 313, startPoint y: 69, endPoint x: 306, endPoint y: 71, distance: 7.6
type paper-slider "100"
click at [306, 71] on div at bounding box center [310, 70] width 10 height 10
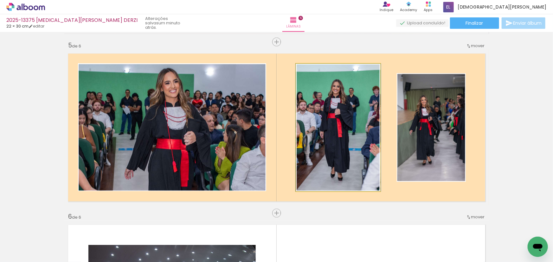
drag, startPoint x: 315, startPoint y: 130, endPoint x: 314, endPoint y: 116, distance: 14.3
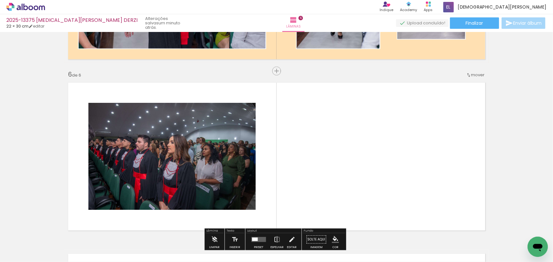
scroll to position [830, 0]
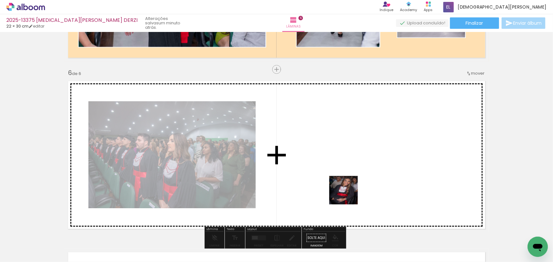
drag, startPoint x: 328, startPoint y: 239, endPoint x: 366, endPoint y: 156, distance: 90.9
click at [364, 159] on quentale-workspace at bounding box center [276, 131] width 553 height 262
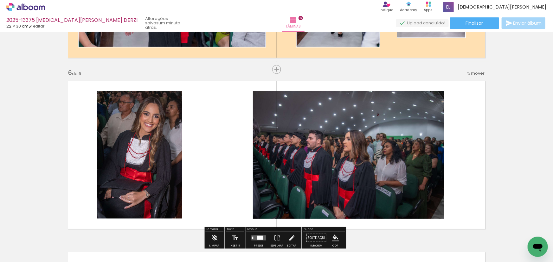
scroll to position [859, 0]
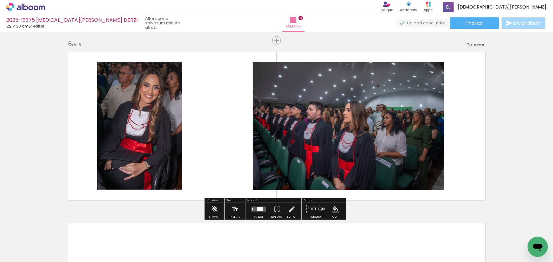
click at [260, 208] on div at bounding box center [260, 209] width 6 height 4
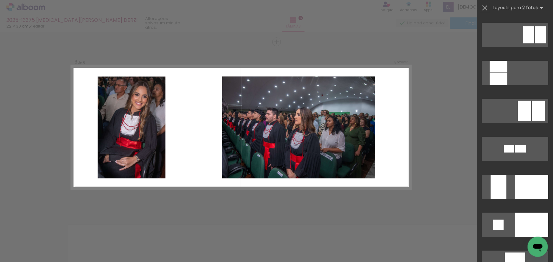
scroll to position [2328, 0]
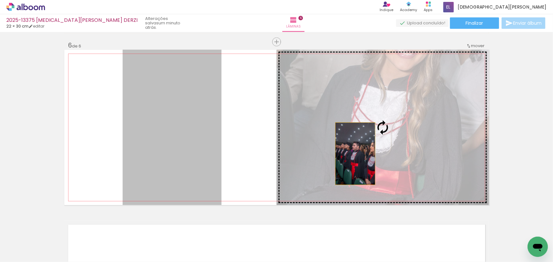
drag, startPoint x: 166, startPoint y: 147, endPoint x: 366, endPoint y: 155, distance: 200.4
click at [0, 0] on slot at bounding box center [0, 0] width 0 height 0
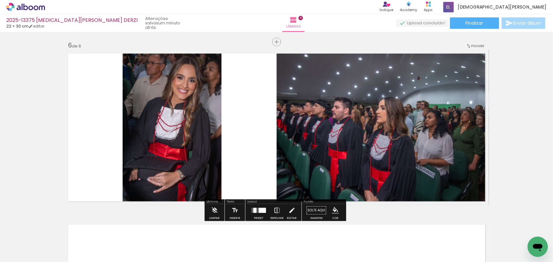
click at [277, 212] on iron-icon at bounding box center [276, 210] width 7 height 13
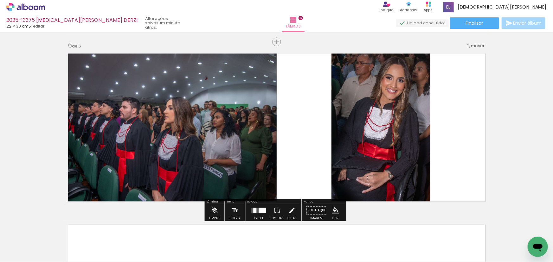
click at [288, 212] on iron-icon at bounding box center [291, 210] width 7 height 13
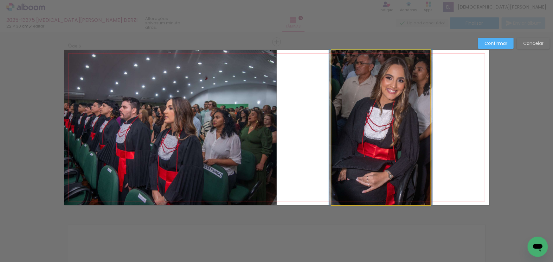
drag, startPoint x: 369, startPoint y: 152, endPoint x: 370, endPoint y: 132, distance: 20.3
click at [370, 151] on quentale-photo at bounding box center [380, 128] width 99 height 156
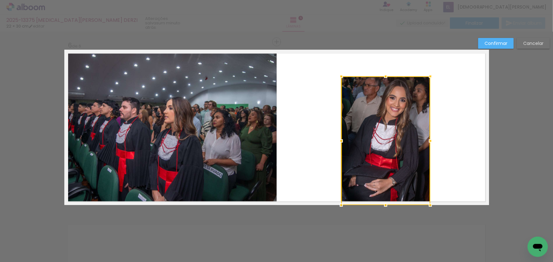
drag, startPoint x: 329, startPoint y: 50, endPoint x: 339, endPoint y: 79, distance: 30.8
click at [339, 79] on div at bounding box center [341, 76] width 13 height 13
click at [368, 101] on div at bounding box center [385, 140] width 89 height 129
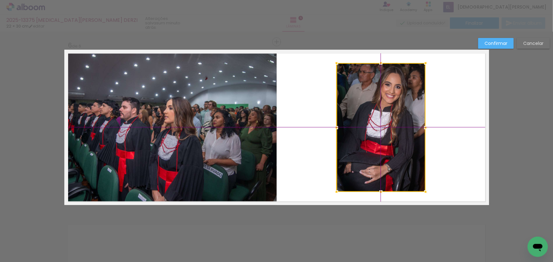
drag, startPoint x: 386, startPoint y: 141, endPoint x: 386, endPoint y: 136, distance: 5.1
click at [386, 136] on div at bounding box center [380, 127] width 89 height 129
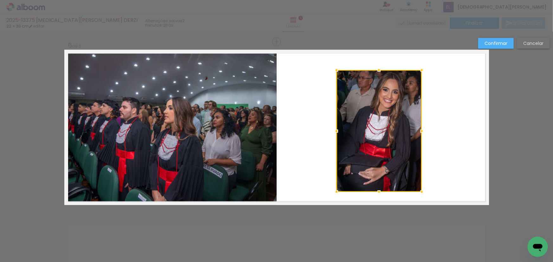
drag, startPoint x: 421, startPoint y: 62, endPoint x: 412, endPoint y: 67, distance: 10.5
click at [412, 67] on album-spread "6 de 6" at bounding box center [276, 128] width 425 height 156
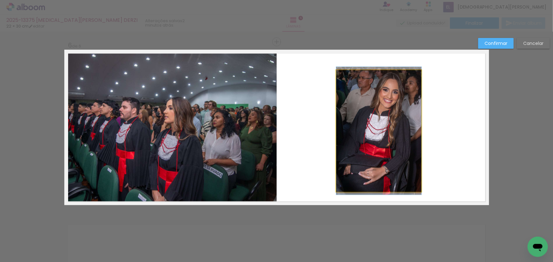
click at [395, 106] on quentale-photo at bounding box center [378, 131] width 85 height 122
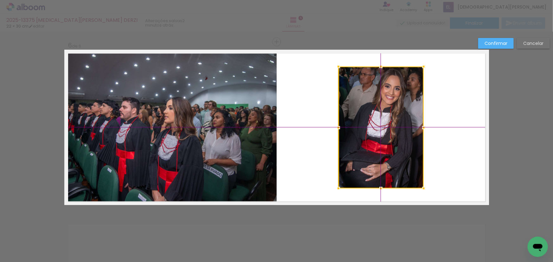
drag, startPoint x: 380, startPoint y: 132, endPoint x: 384, endPoint y: 131, distance: 4.0
click at [384, 131] on div at bounding box center [380, 128] width 85 height 122
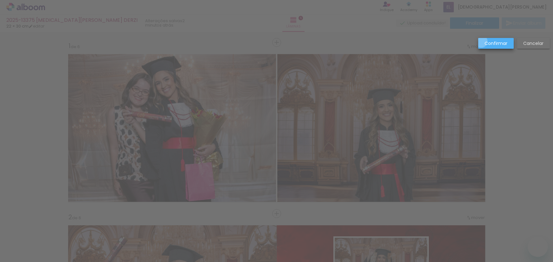
click at [481, 42] on paper-button "Confirmar" at bounding box center [495, 43] width 35 height 11
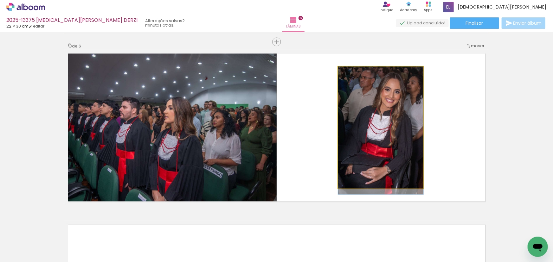
drag, startPoint x: 384, startPoint y: 124, endPoint x: 385, endPoint y: 129, distance: 4.5
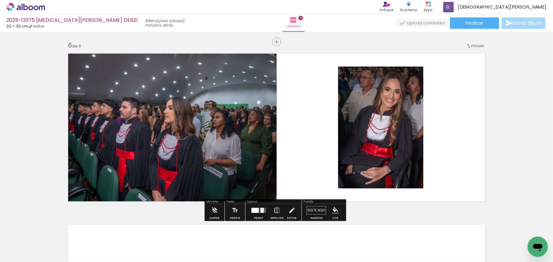
click at [0, 0] on paper-item at bounding box center [0, 0] width 0 height 0
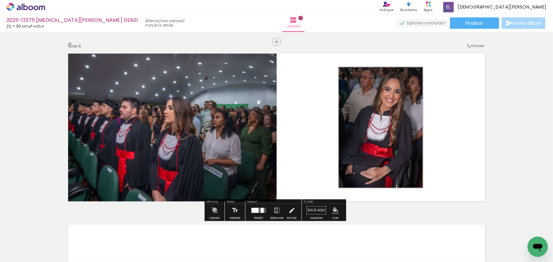
click at [0, 0] on iron-icon "color picker" at bounding box center [0, 0] width 0 height 0
click at [0, 0] on paper-item "#ffffff" at bounding box center [0, 0] width 0 height 0
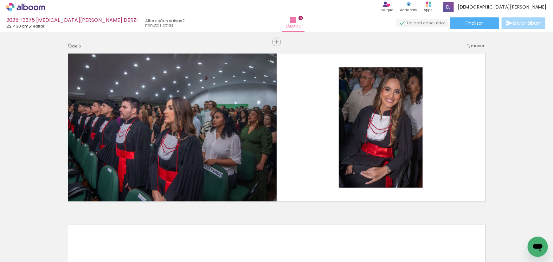
scroll to position [0, 636]
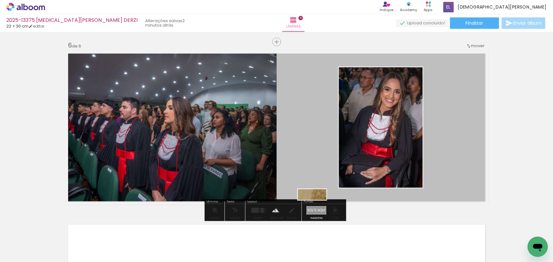
drag, startPoint x: 486, startPoint y: 242, endPoint x: 317, endPoint y: 208, distance: 172.2
click at [317, 208] on quentale-workspace at bounding box center [276, 131] width 553 height 262
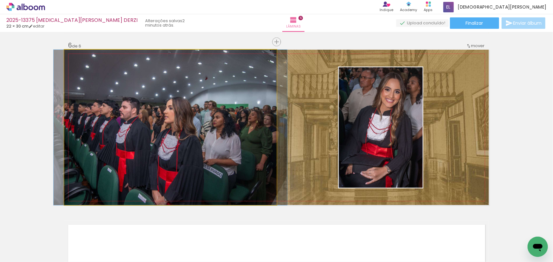
drag, startPoint x: 79, startPoint y: 56, endPoint x: 83, endPoint y: 60, distance: 6.3
type paper-slider "121"
click at [83, 60] on div at bounding box center [79, 56] width 10 height 10
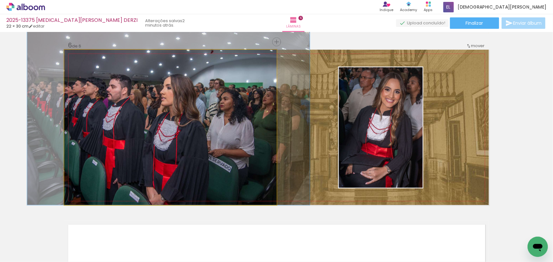
drag, startPoint x: 206, startPoint y: 150, endPoint x: 204, endPoint y: 127, distance: 23.8
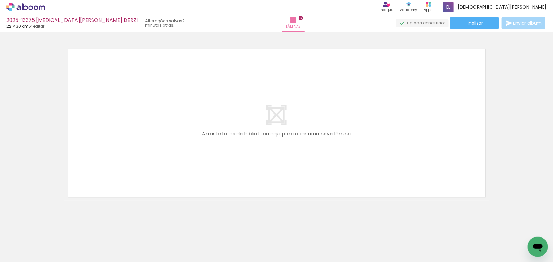
scroll to position [0, 273]
drag, startPoint x: 217, startPoint y: 244, endPoint x: 171, endPoint y: 149, distance: 105.8
click at [179, 164] on quentale-workspace at bounding box center [276, 131] width 553 height 262
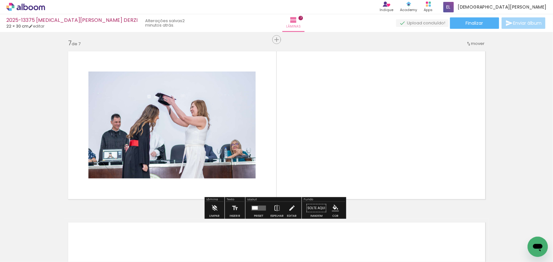
scroll to position [1029, 0]
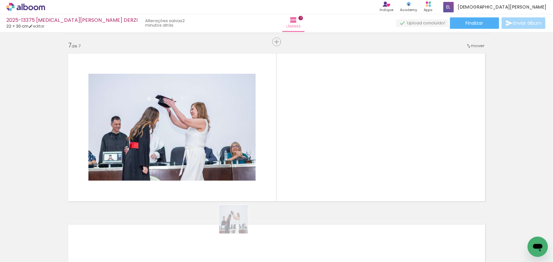
drag, startPoint x: 217, startPoint y: 246, endPoint x: 349, endPoint y: 157, distance: 159.2
click at [349, 157] on quentale-workspace at bounding box center [276, 131] width 553 height 262
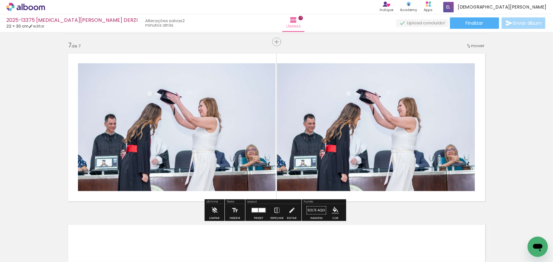
drag, startPoint x: 252, startPoint y: 212, endPoint x: 264, endPoint y: 210, distance: 12.3
click at [252, 212] on quentale-layouter at bounding box center [258, 210] width 15 height 5
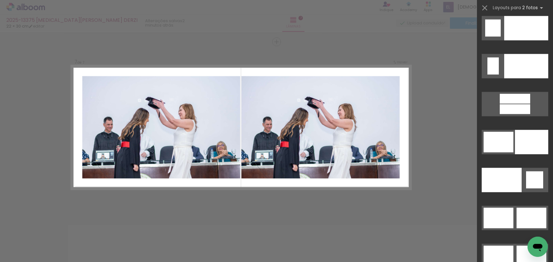
scroll to position [3049, 0]
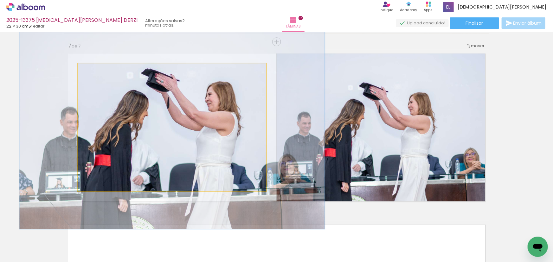
drag, startPoint x: 91, startPoint y: 70, endPoint x: 104, endPoint y: 82, distance: 17.9
click at [104, 82] on quentale-photo at bounding box center [172, 127] width 188 height 128
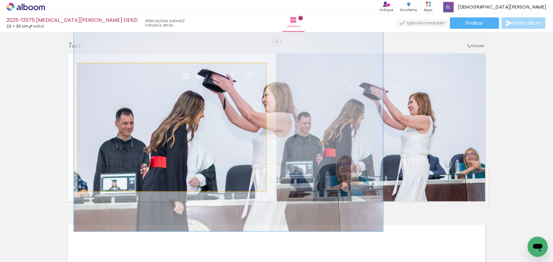
drag, startPoint x: 124, startPoint y: 114, endPoint x: 177, endPoint y: 114, distance: 53.9
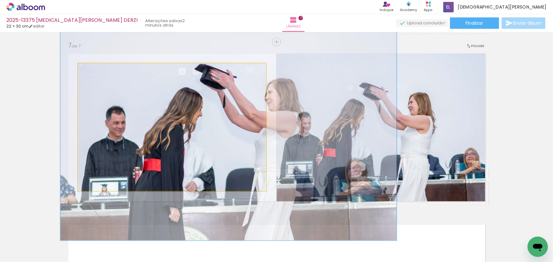
drag, startPoint x: 102, startPoint y: 72, endPoint x: 105, endPoint y: 76, distance: 5.4
type paper-slider "175"
click at [105, 76] on quentale-photo at bounding box center [172, 127] width 188 height 128
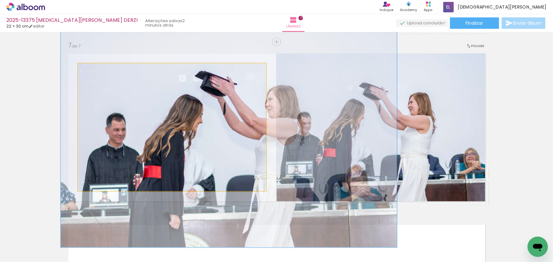
drag, startPoint x: 112, startPoint y: 100, endPoint x: 112, endPoint y: 106, distance: 5.4
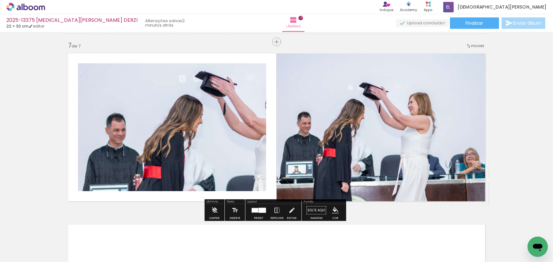
click at [0, 0] on slot "P&B" at bounding box center [0, 0] width 0 height 0
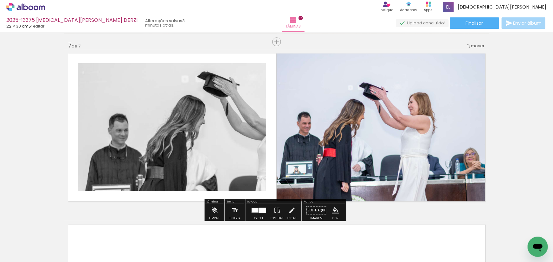
click at [0, 0] on paper-item at bounding box center [0, 0] width 0 height 0
click at [0, 0] on iron-icon "color picker" at bounding box center [0, 0] width 0 height 0
click at [0, 0] on paper-item "#ffffff" at bounding box center [0, 0] width 0 height 0
click at [329, 209] on paper-menu-button "#ffebee #ffcdd2 #ef9a9a #e57373 #ef5350 #f44336 #e53935 #d32f2f #c62828 #b71c1c…" at bounding box center [335, 211] width 12 height 12
click at [332, 209] on iron-icon "color picker" at bounding box center [335, 210] width 7 height 7
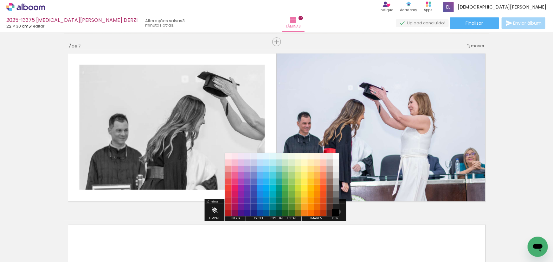
click at [336, 212] on paper-item "#000000" at bounding box center [336, 213] width 6 height 6
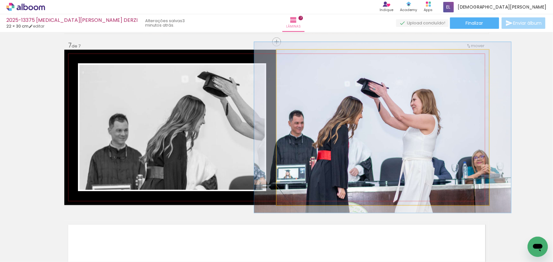
type paper-slider "110"
click at [289, 60] on div at bounding box center [294, 56] width 10 height 10
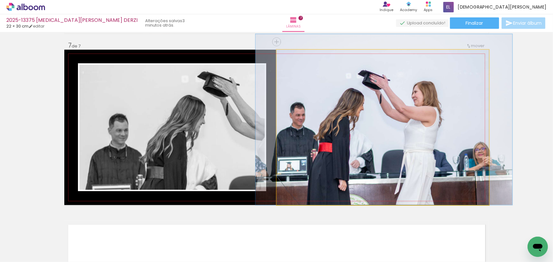
drag, startPoint x: 392, startPoint y: 192, endPoint x: 393, endPoint y: 181, distance: 11.4
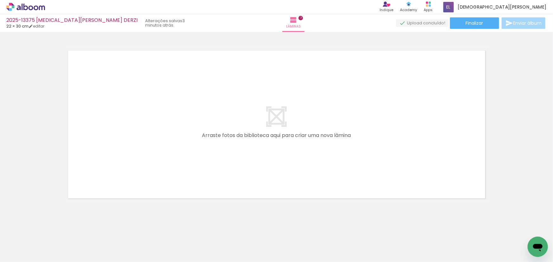
scroll to position [1205, 0]
drag, startPoint x: 131, startPoint y: 244, endPoint x: 143, endPoint y: 167, distance: 78.3
click at [143, 167] on quentale-workspace at bounding box center [276, 131] width 553 height 262
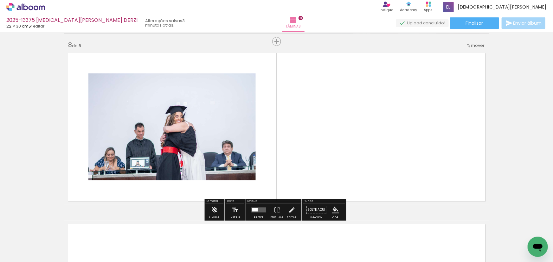
scroll to position [1200, 0]
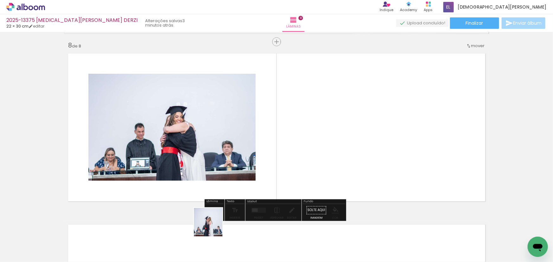
drag, startPoint x: 168, startPoint y: 242, endPoint x: 378, endPoint y: 147, distance: 230.3
click at [378, 147] on quentale-workspace at bounding box center [276, 131] width 553 height 262
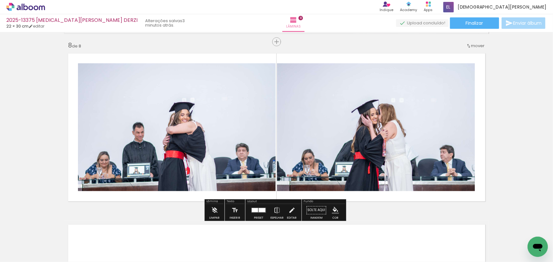
click at [249, 217] on paper-button "Preset" at bounding box center [258, 212] width 20 height 16
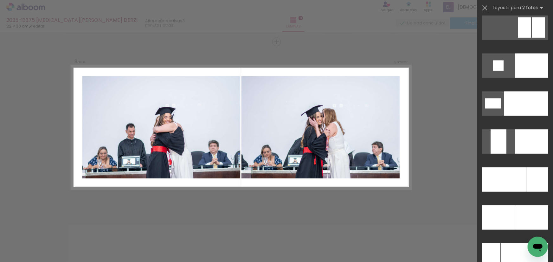
scroll to position [2776, 0]
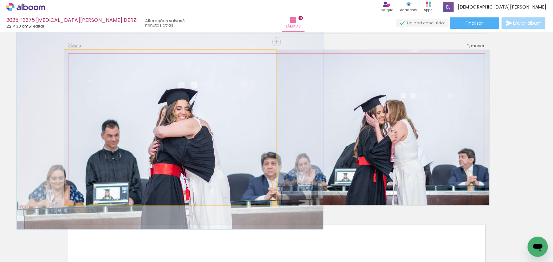
drag, startPoint x: 76, startPoint y: 55, endPoint x: 81, endPoint y: 70, distance: 15.7
type paper-slider "131"
click at [81, 70] on quentale-photo at bounding box center [170, 128] width 212 height 156
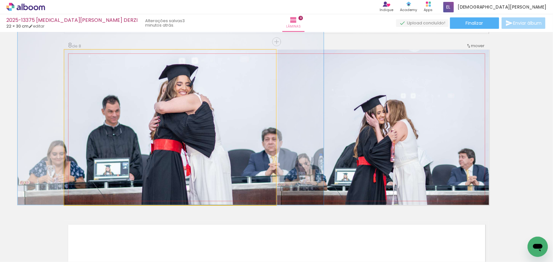
drag, startPoint x: 139, startPoint y: 136, endPoint x: 138, endPoint y: 107, distance: 29.2
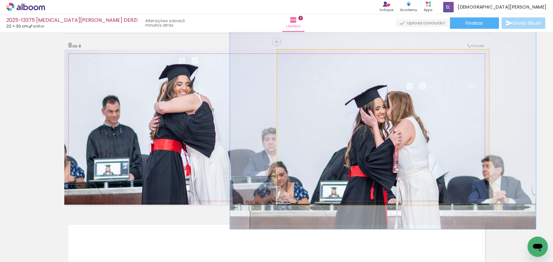
drag, startPoint x: 291, startPoint y: 57, endPoint x: 298, endPoint y: 71, distance: 15.4
type paper-slider "133"
click at [298, 71] on quentale-photo at bounding box center [383, 128] width 212 height 156
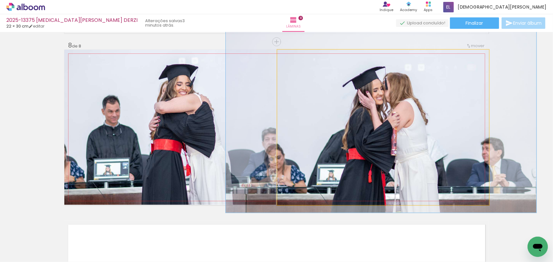
drag, startPoint x: 385, startPoint y: 176, endPoint x: 383, endPoint y: 158, distance: 18.2
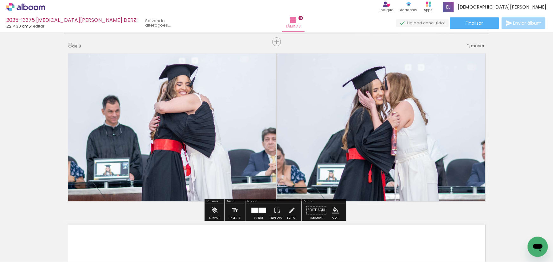
click at [0, 0] on slot "P&B" at bounding box center [0, 0] width 0 height 0
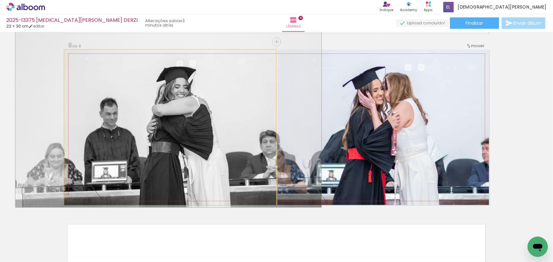
drag, startPoint x: 178, startPoint y: 149, endPoint x: 176, endPoint y: 152, distance: 3.6
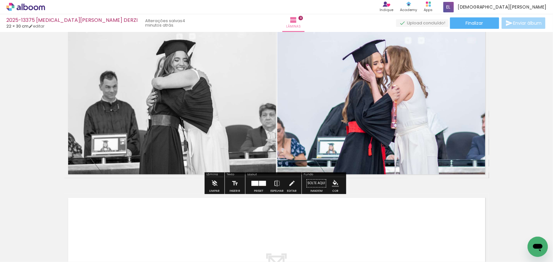
scroll to position [1344, 0]
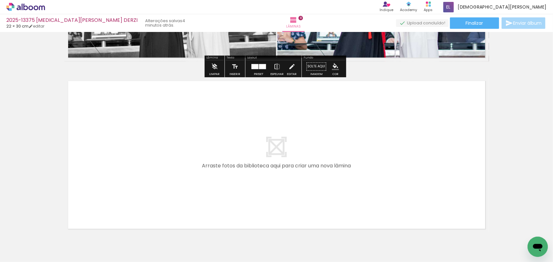
drag, startPoint x: 194, startPoint y: 244, endPoint x: 182, endPoint y: 169, distance: 75.4
click at [182, 169] on quentale-workspace at bounding box center [276, 131] width 553 height 262
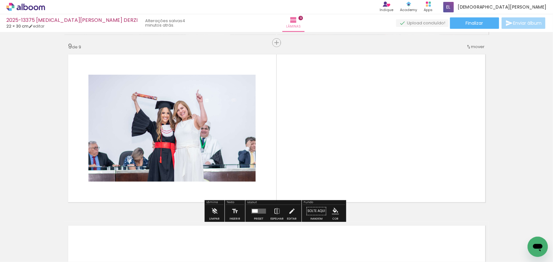
scroll to position [1372, 0]
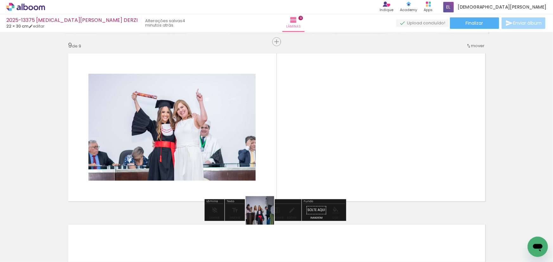
drag, startPoint x: 244, startPoint y: 236, endPoint x: 325, endPoint y: 164, distance: 108.2
click at [325, 164] on quentale-workspace at bounding box center [276, 131] width 553 height 262
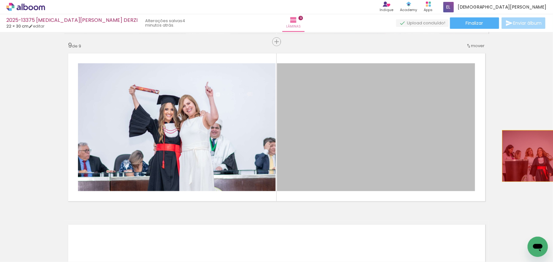
drag, startPoint x: 342, startPoint y: 161, endPoint x: 540, endPoint y: 156, distance: 197.4
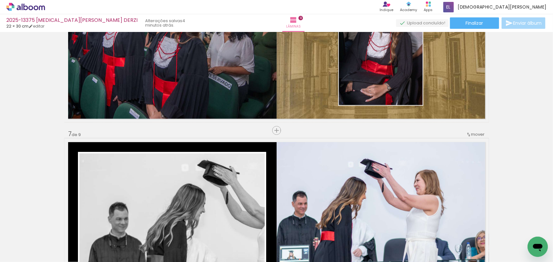
scroll to position [968, 0]
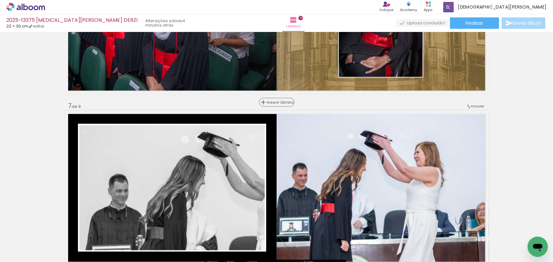
click at [271, 103] on span "Inserir lâmina" at bounding box center [279, 102] width 25 height 4
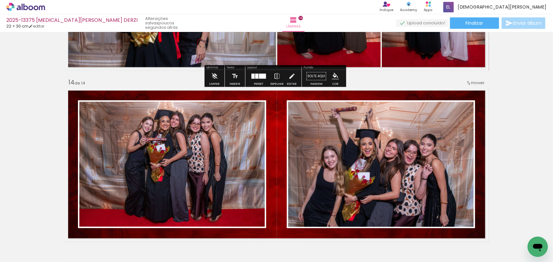
scroll to position [2286, 0]
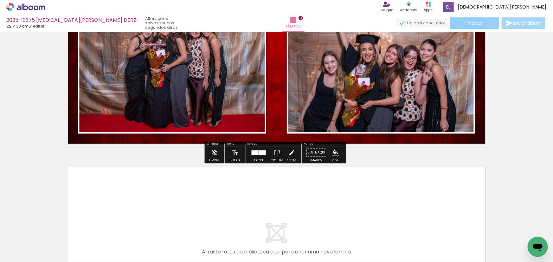
click at [466, 24] on span "Finalizar" at bounding box center [474, 23] width 17 height 4
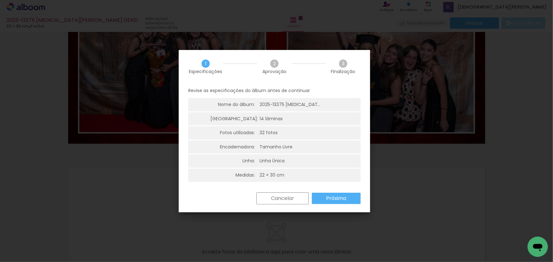
click at [0, 0] on slot "Próximo" at bounding box center [0, 0] width 0 height 0
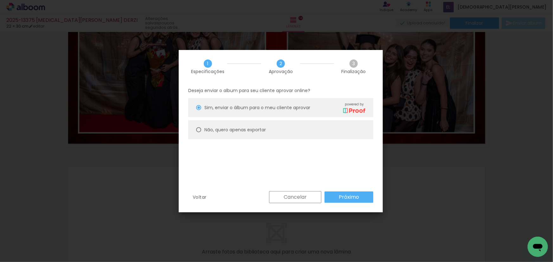
click at [254, 133] on paper-radio-button "Não, quero apenas exportar" at bounding box center [280, 129] width 185 height 19
type paper-radio-button "on"
click at [363, 202] on paper-button "Próximo" at bounding box center [348, 197] width 49 height 11
type input "Alta, 300 DPI"
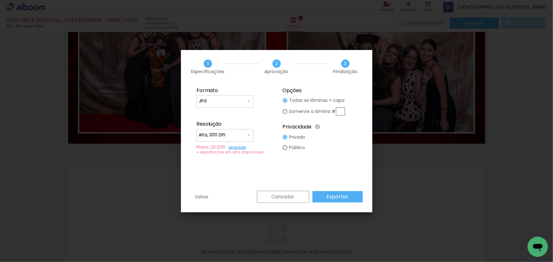
click at [348, 196] on paper-button "Exportar" at bounding box center [337, 196] width 50 height 11
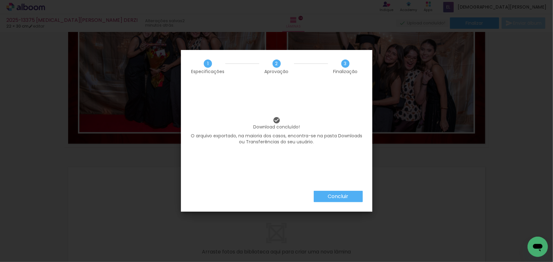
click at [339, 201] on paper-button "Concluir" at bounding box center [338, 196] width 49 height 11
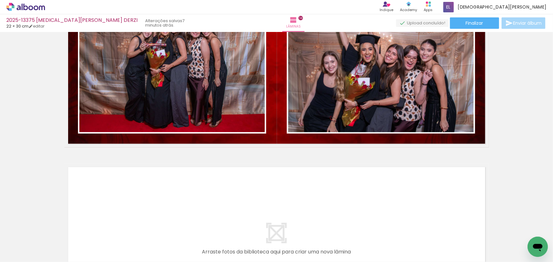
scroll to position [0, 636]
